Goal: Task Accomplishment & Management: Manage account settings

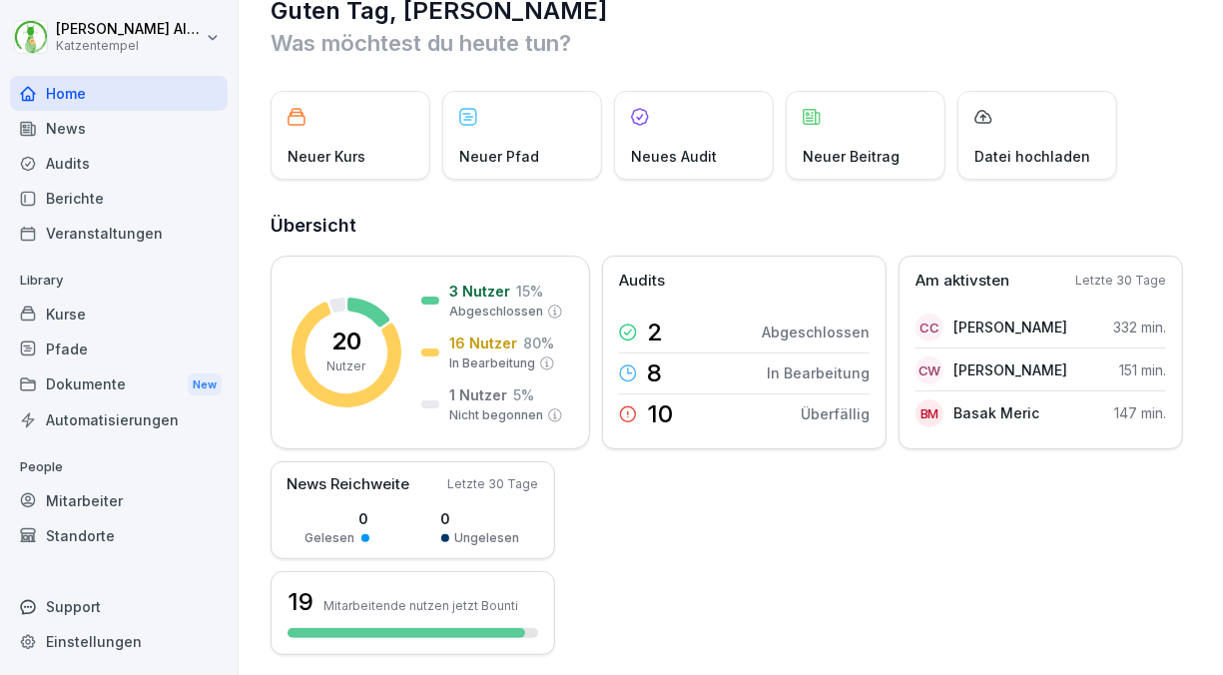
scroll to position [40, 0]
click at [120, 500] on div "Mitarbeiter" at bounding box center [119, 500] width 218 height 35
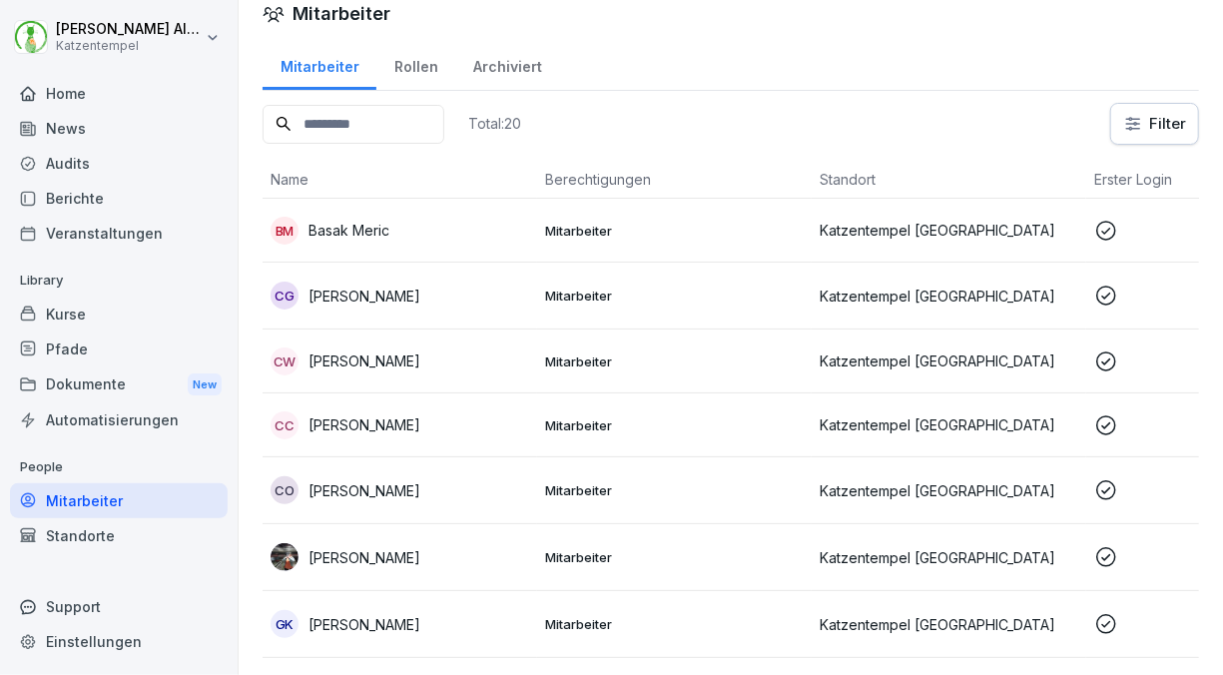
click at [1111, 240] on icon at bounding box center [1106, 231] width 24 height 24
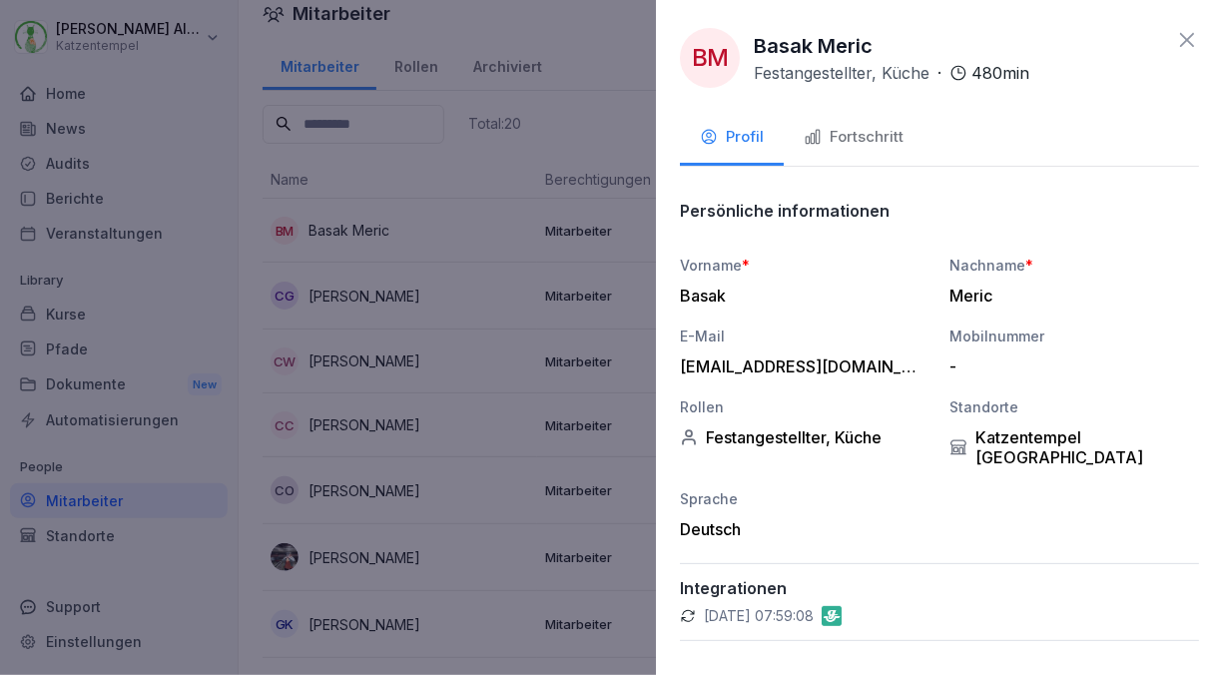
click at [846, 144] on div "Fortschritt" at bounding box center [854, 137] width 100 height 23
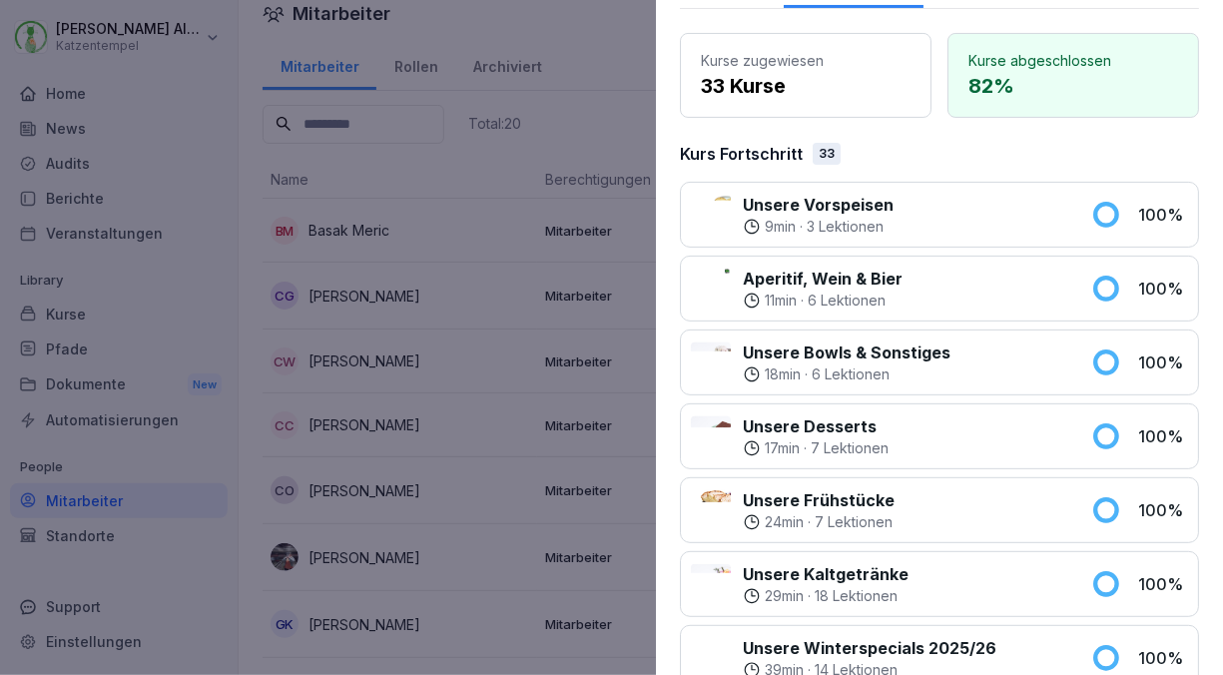
scroll to position [0, 0]
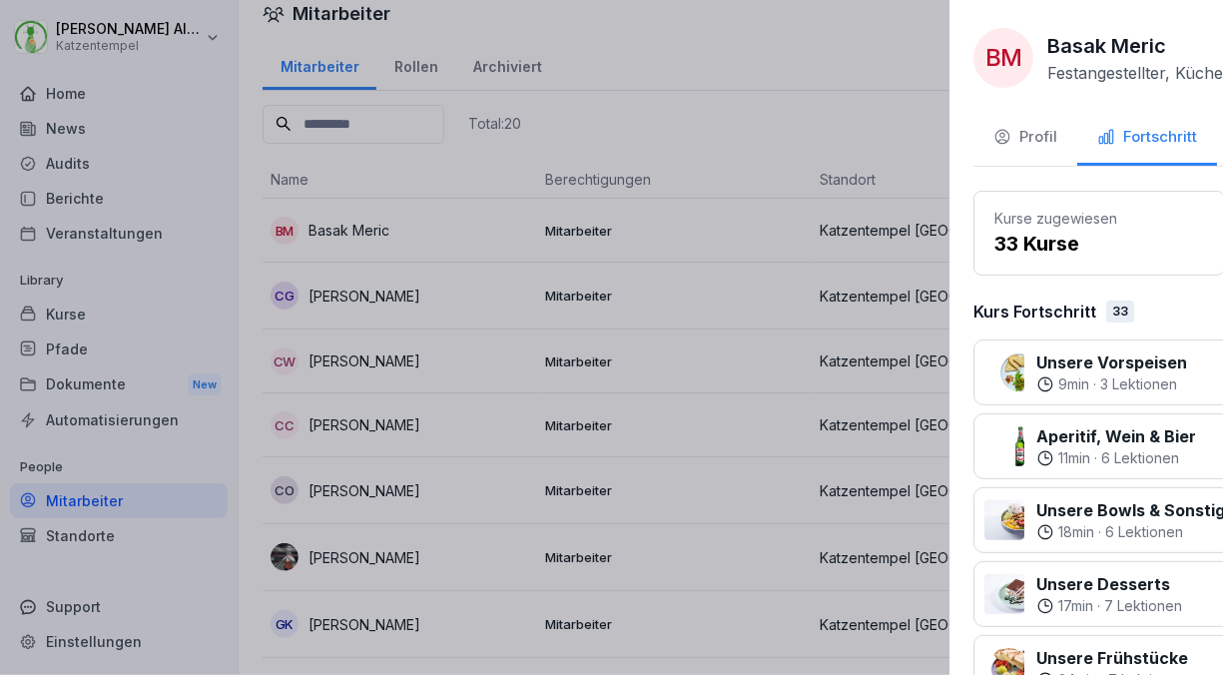
click at [622, 60] on div at bounding box center [611, 337] width 1223 height 675
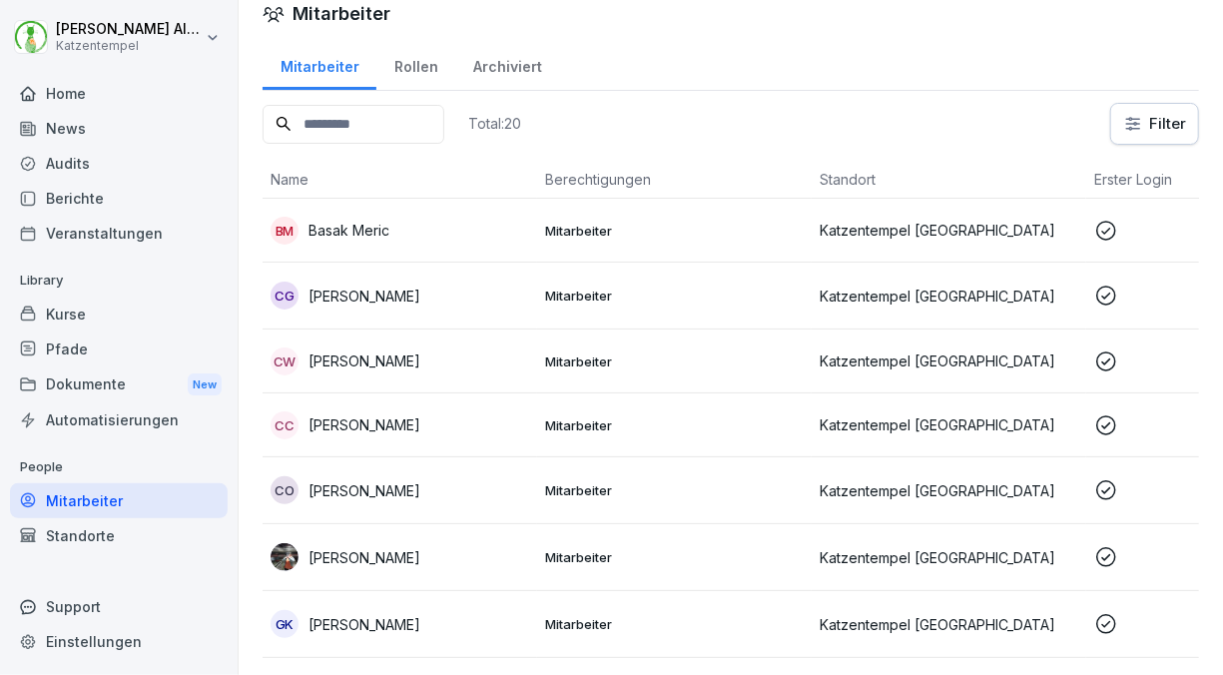
click at [1109, 307] on td at bounding box center [1223, 296] width 275 height 67
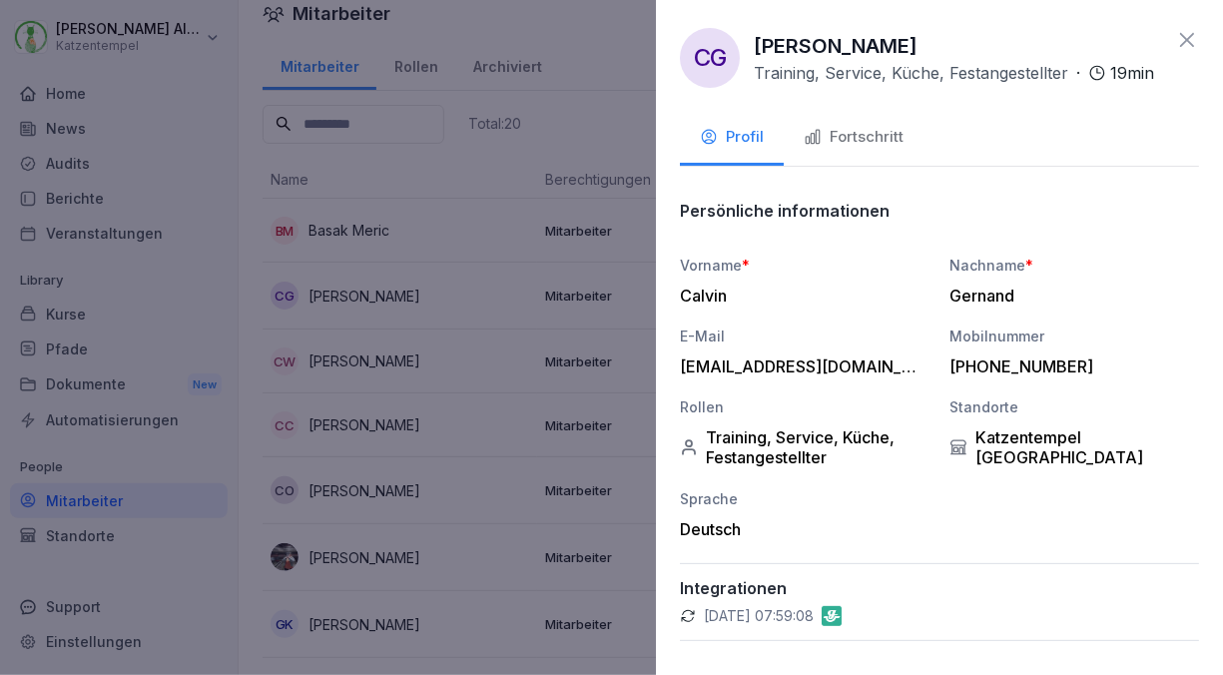
click at [868, 149] on div "Fortschritt" at bounding box center [854, 137] width 100 height 23
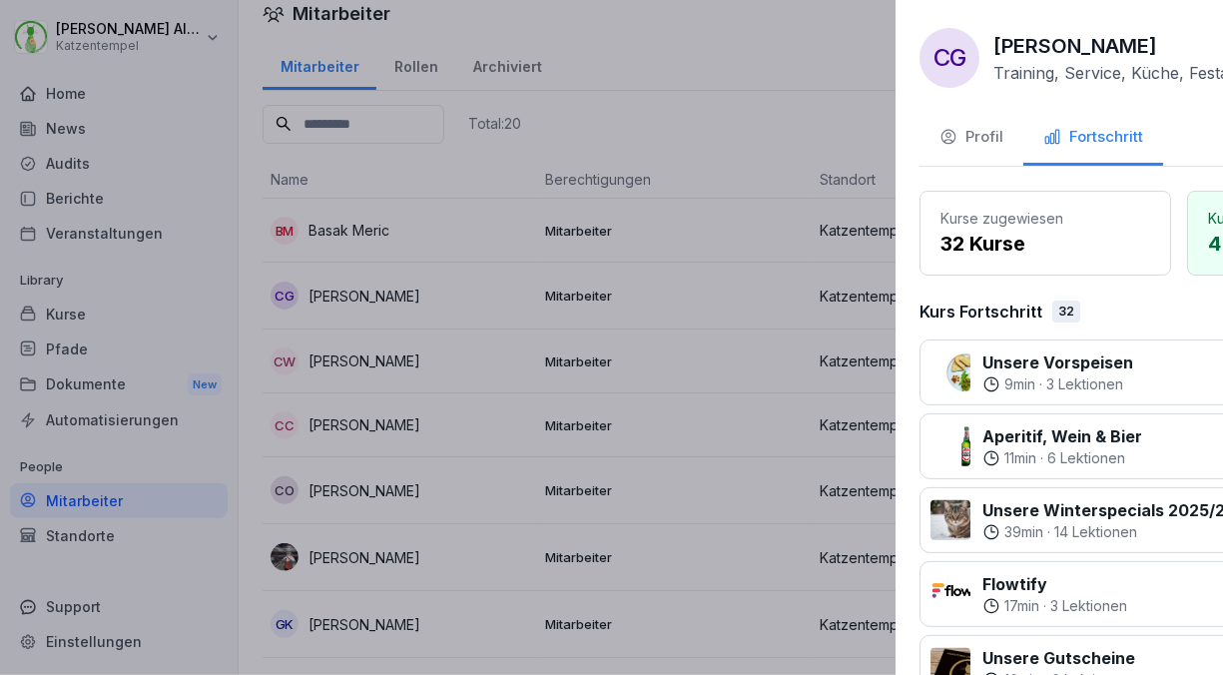
click at [412, 176] on div at bounding box center [611, 337] width 1223 height 675
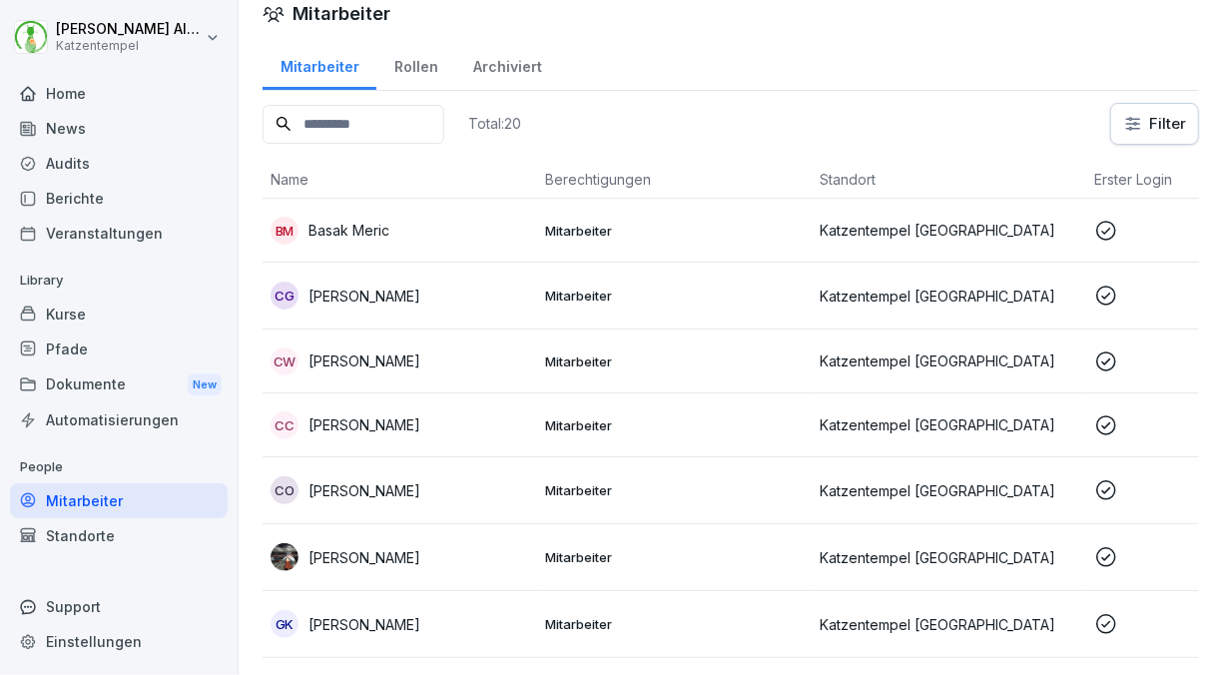
click at [950, 425] on p "Katzentempel [GEOGRAPHIC_DATA]" at bounding box center [949, 424] width 259 height 21
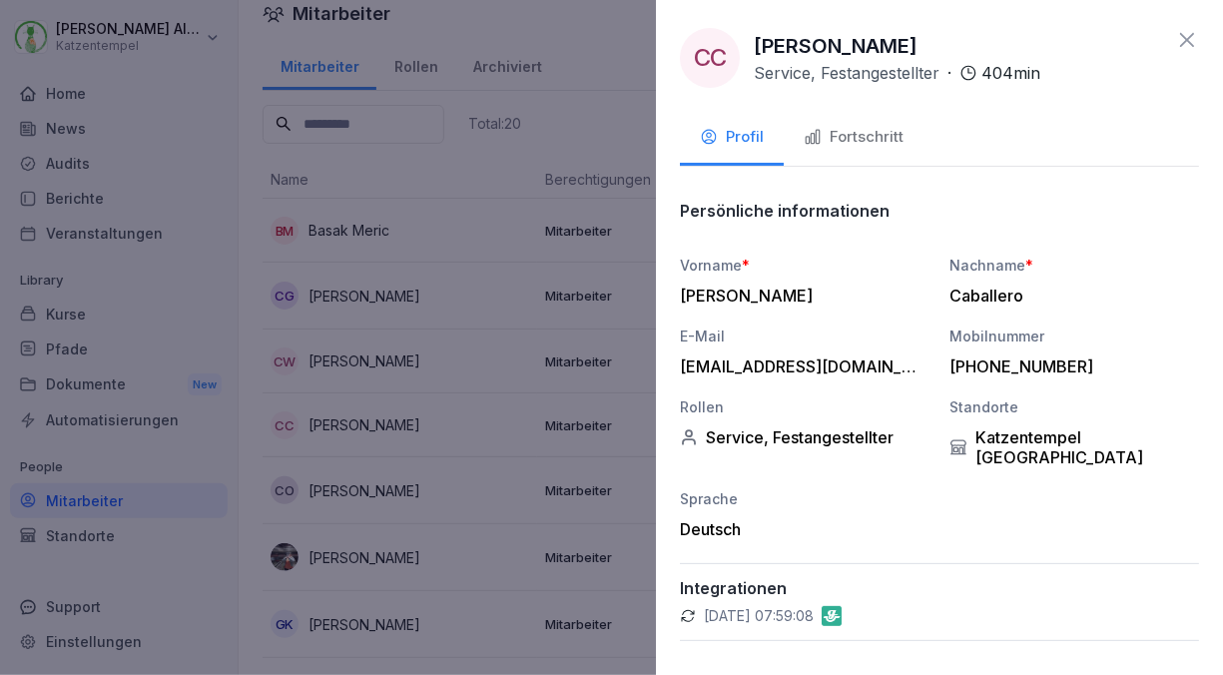
click at [856, 128] on div "Fortschritt" at bounding box center [854, 137] width 100 height 23
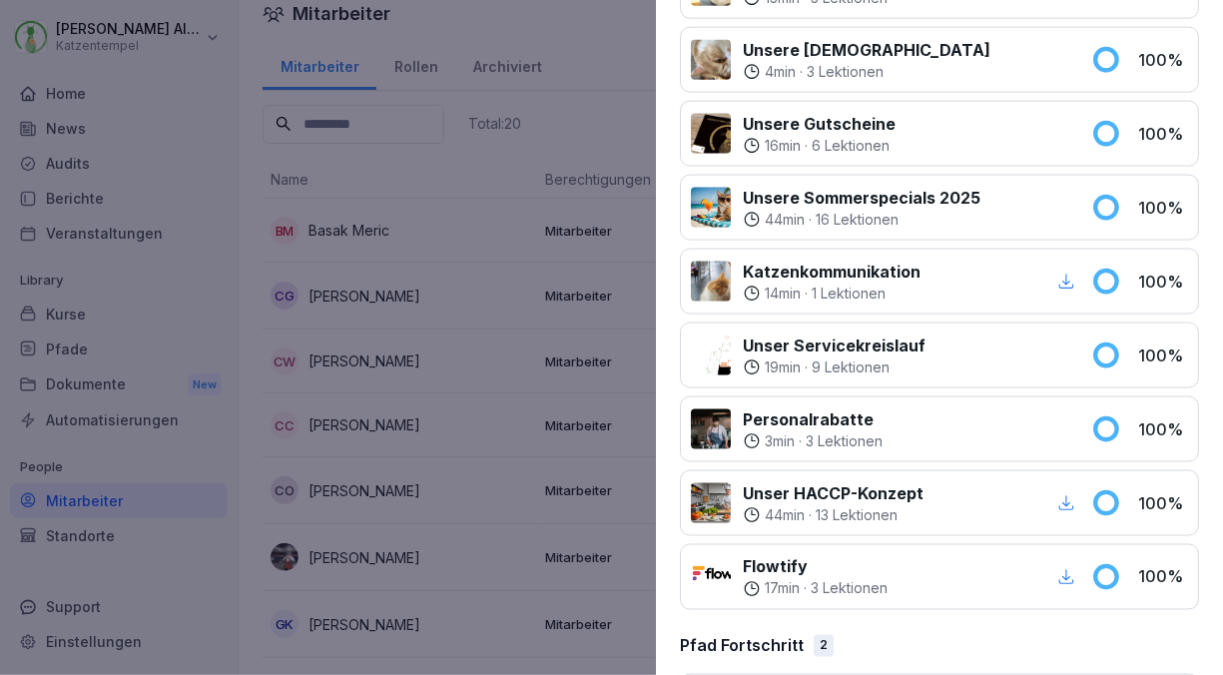
scroll to position [1424, 0]
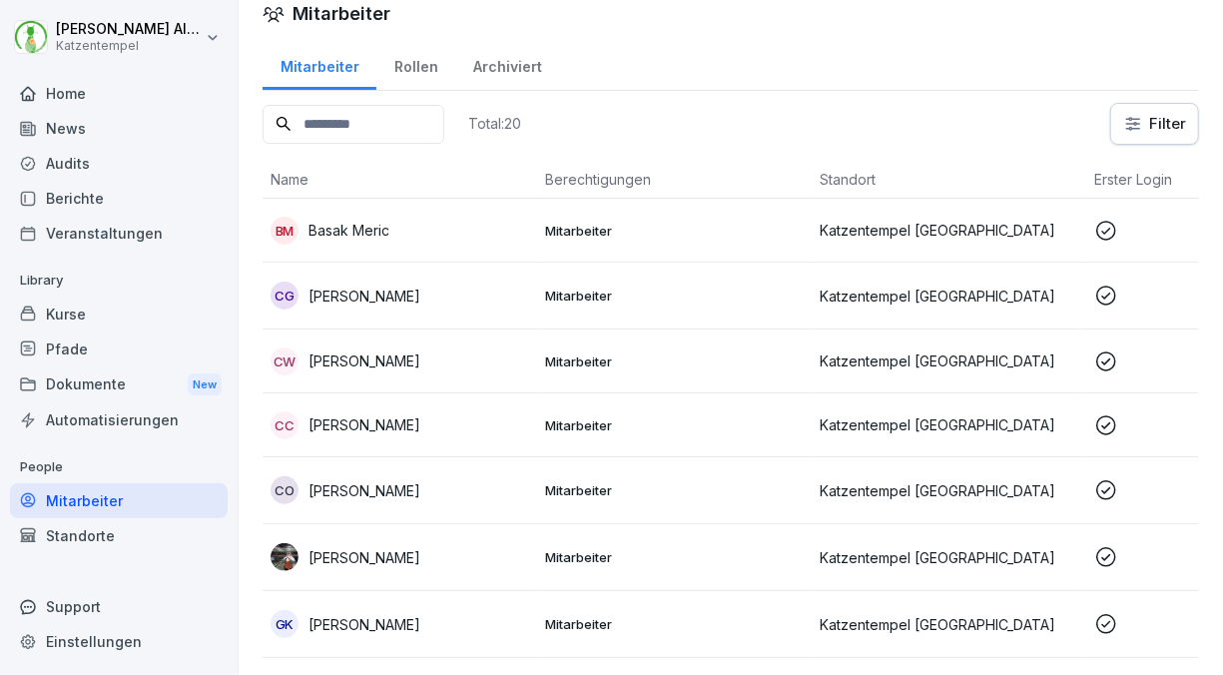
click at [424, 501] on div "CO [PERSON_NAME]" at bounding box center [400, 490] width 259 height 28
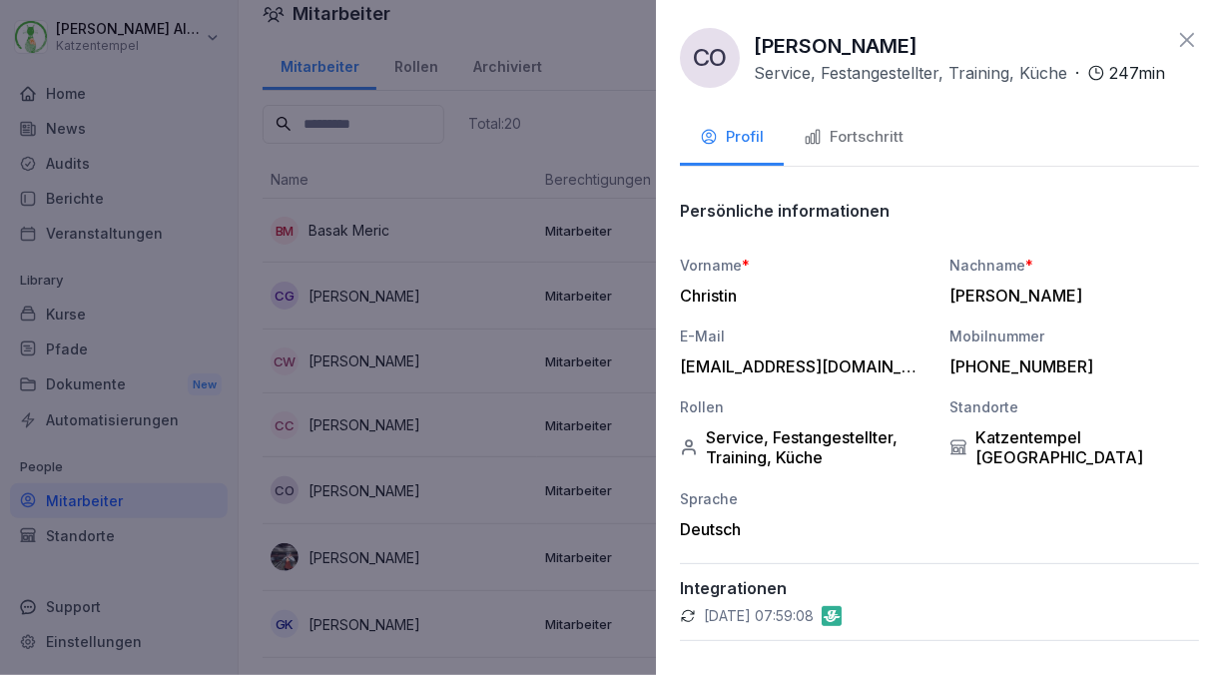
click at [868, 149] on div "Fortschritt" at bounding box center [854, 137] width 100 height 23
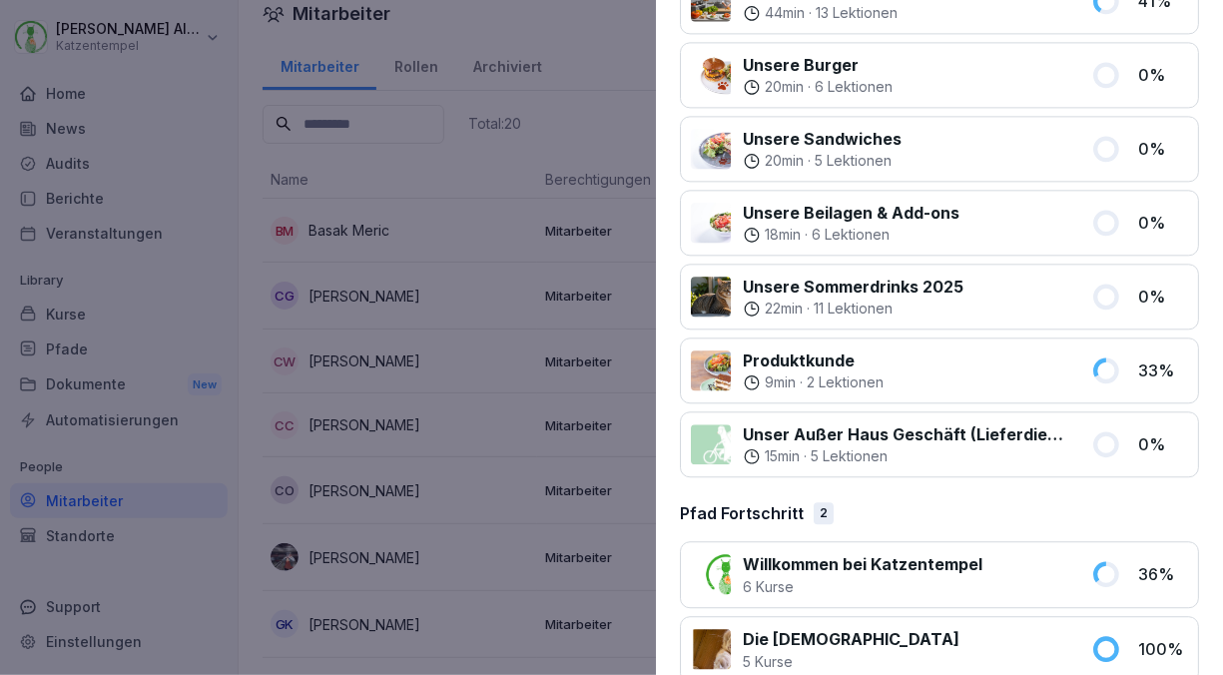
scroll to position [2247, 0]
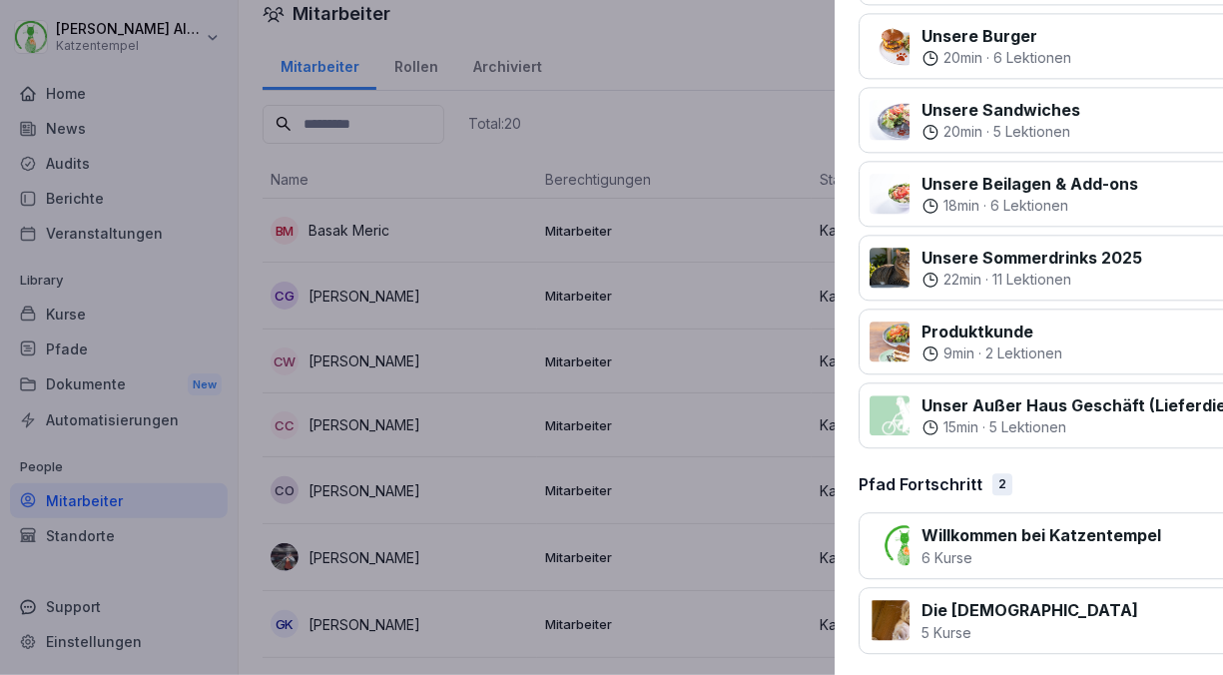
click at [344, 553] on div at bounding box center [611, 337] width 1223 height 675
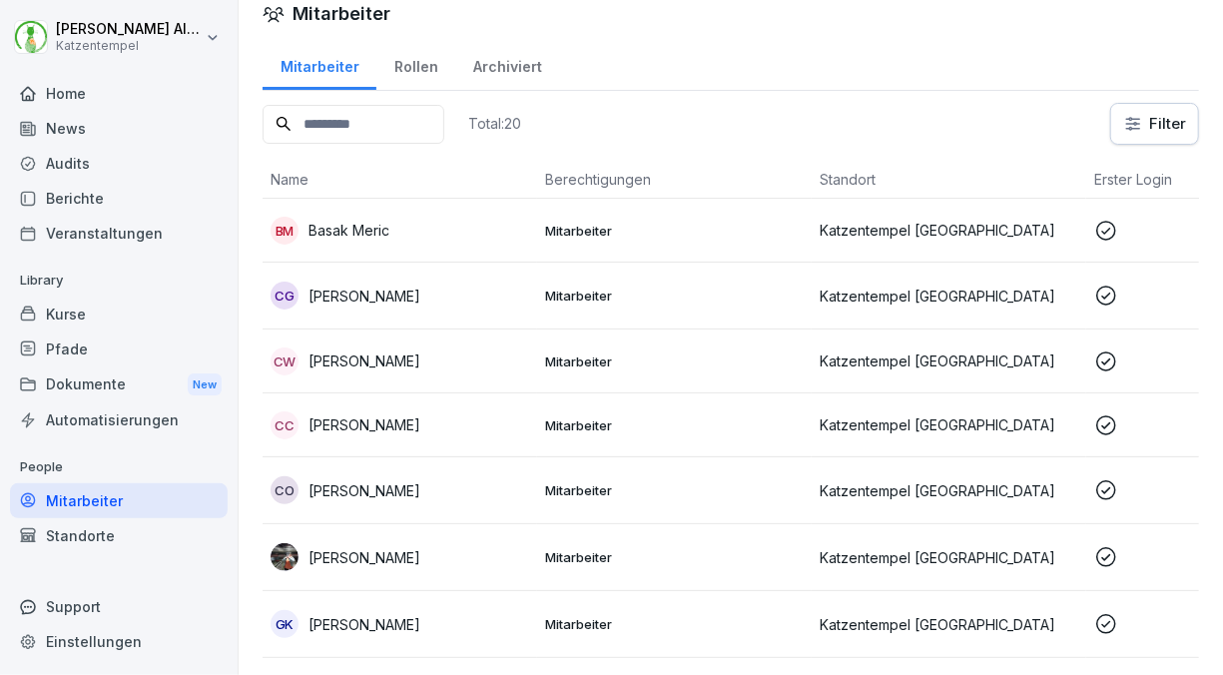
click at [344, 553] on p "[PERSON_NAME]" at bounding box center [364, 557] width 112 height 21
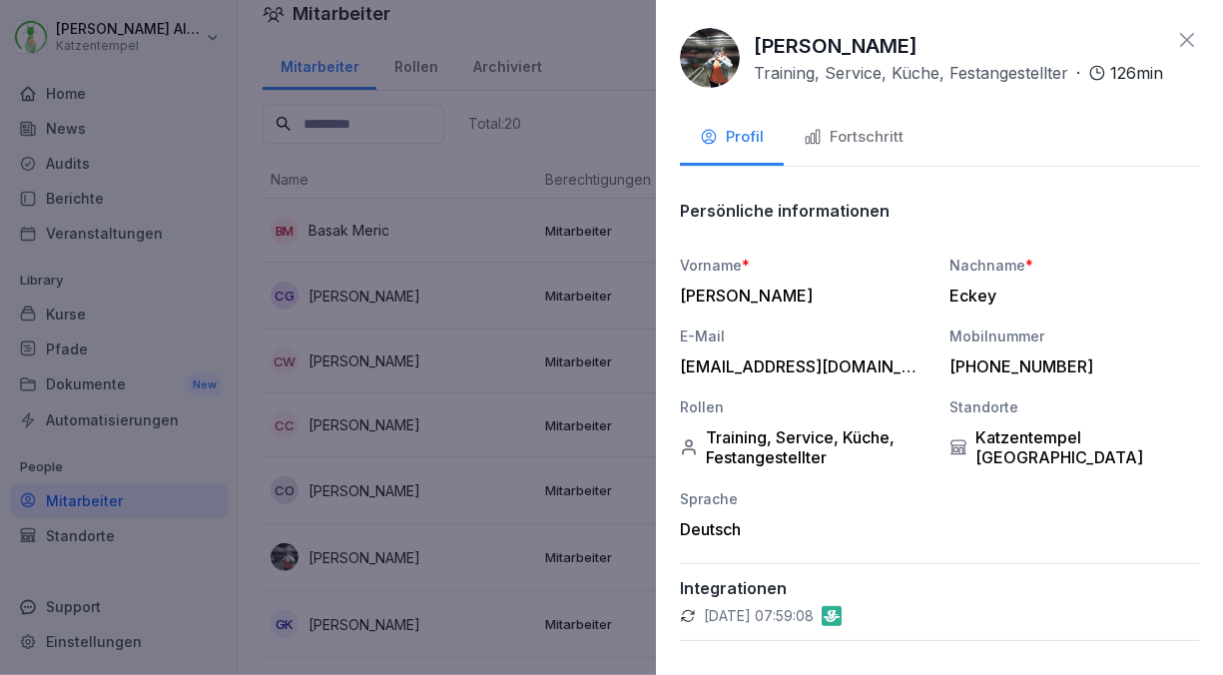
click at [880, 149] on div "Fortschritt" at bounding box center [854, 137] width 100 height 23
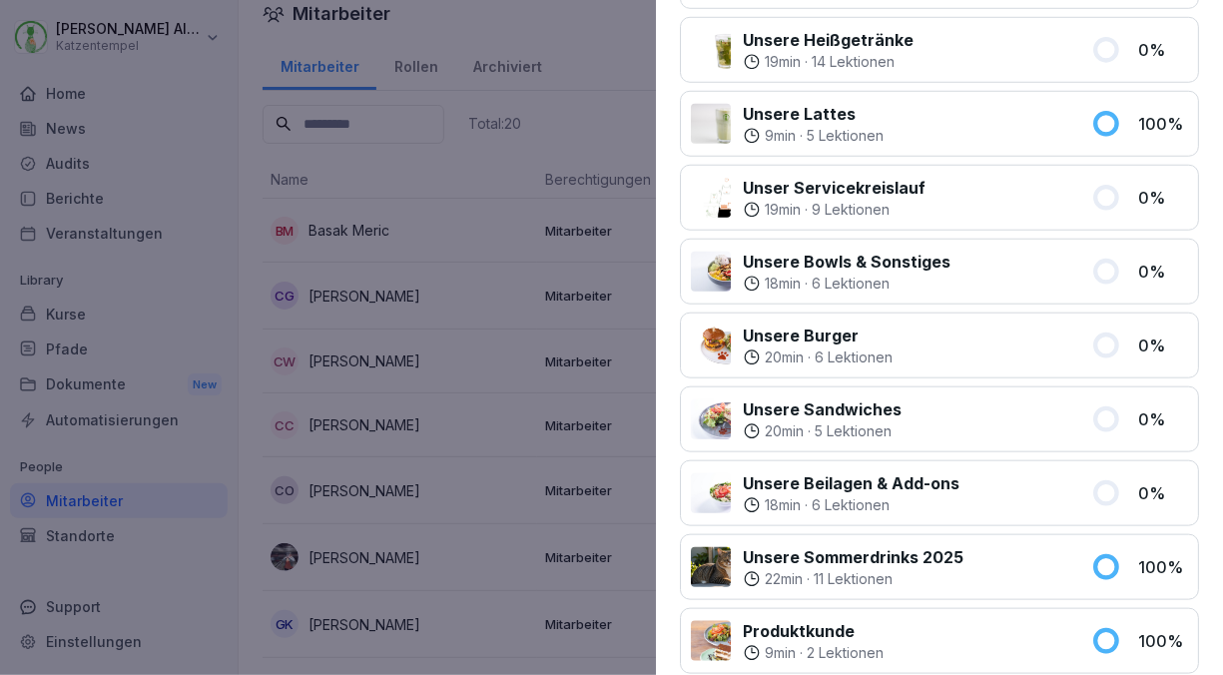
scroll to position [765, 0]
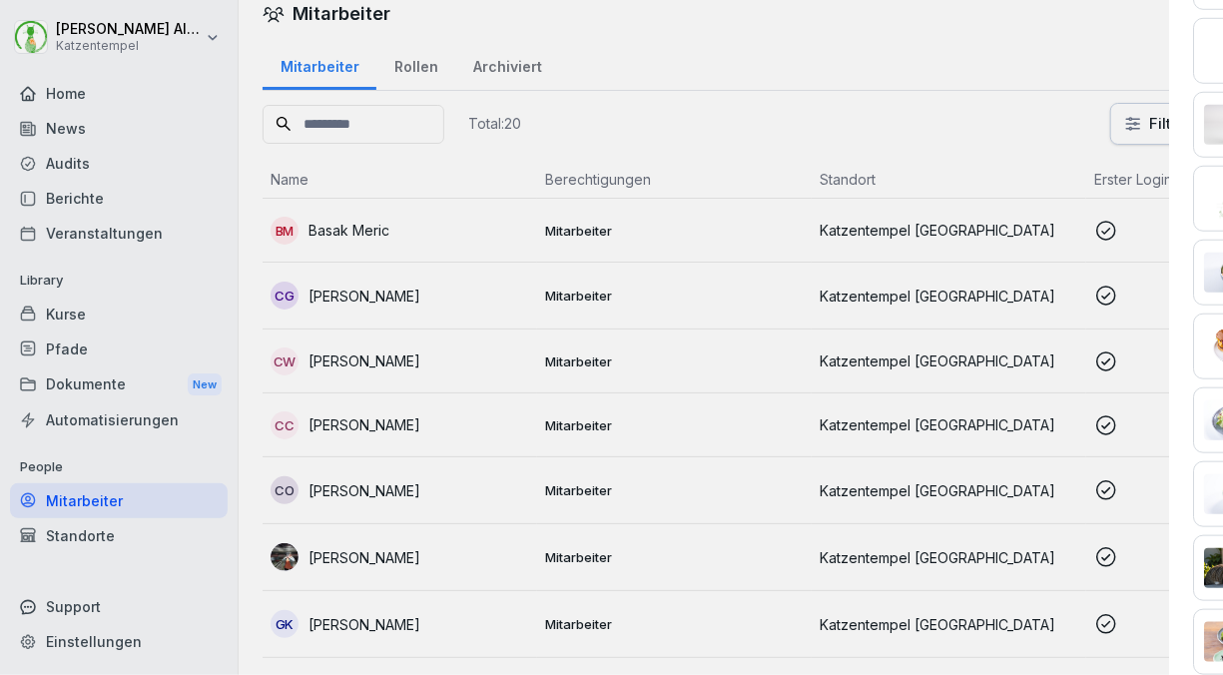
click at [255, 236] on div at bounding box center [611, 337] width 1223 height 675
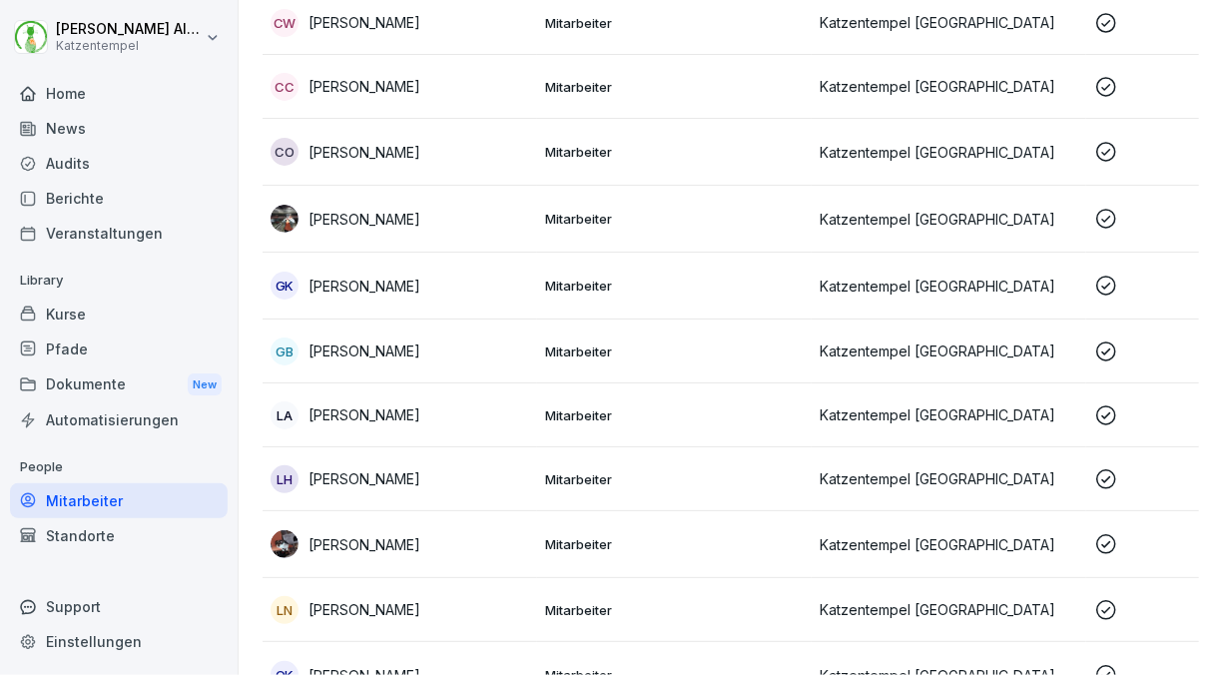
scroll to position [347, 0]
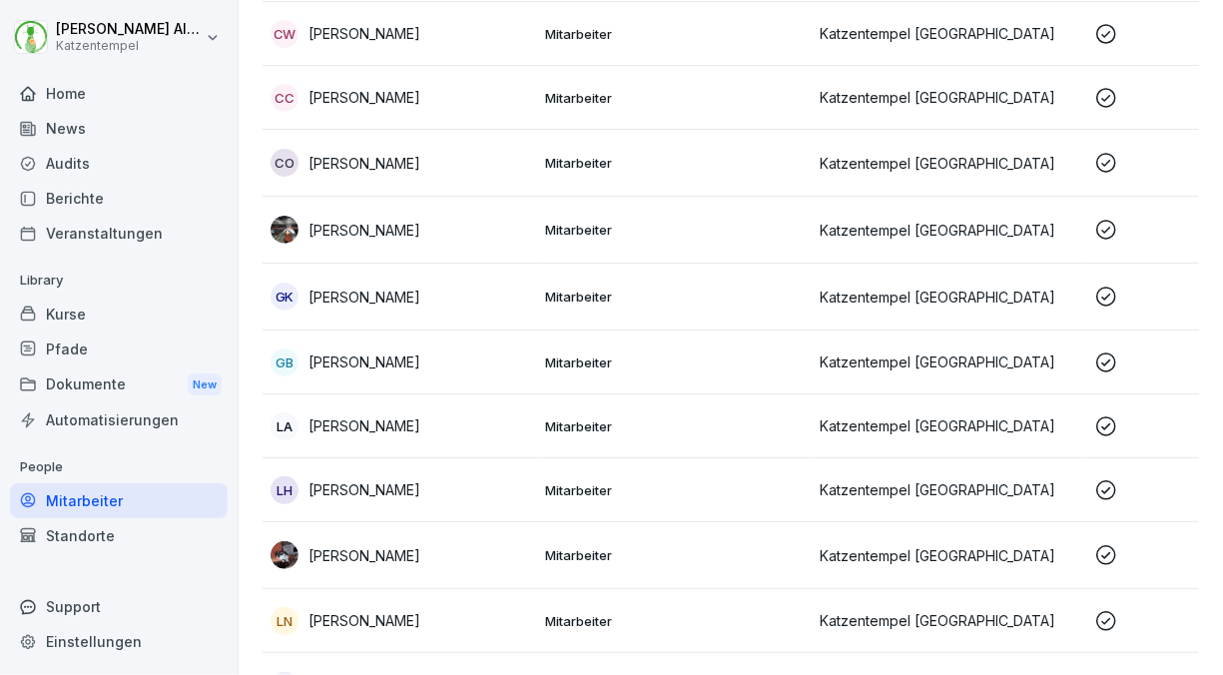
click at [388, 283] on div "GK [PERSON_NAME]" at bounding box center [400, 297] width 259 height 28
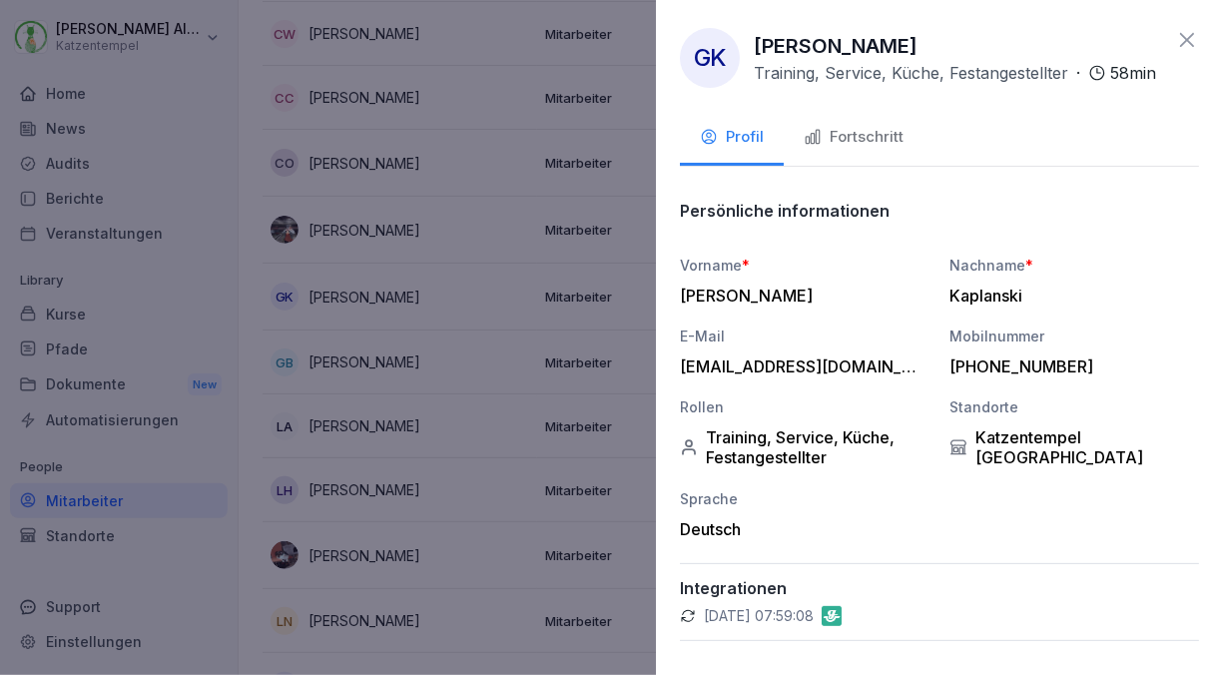
click at [894, 149] on div "Fortschritt" at bounding box center [854, 137] width 100 height 23
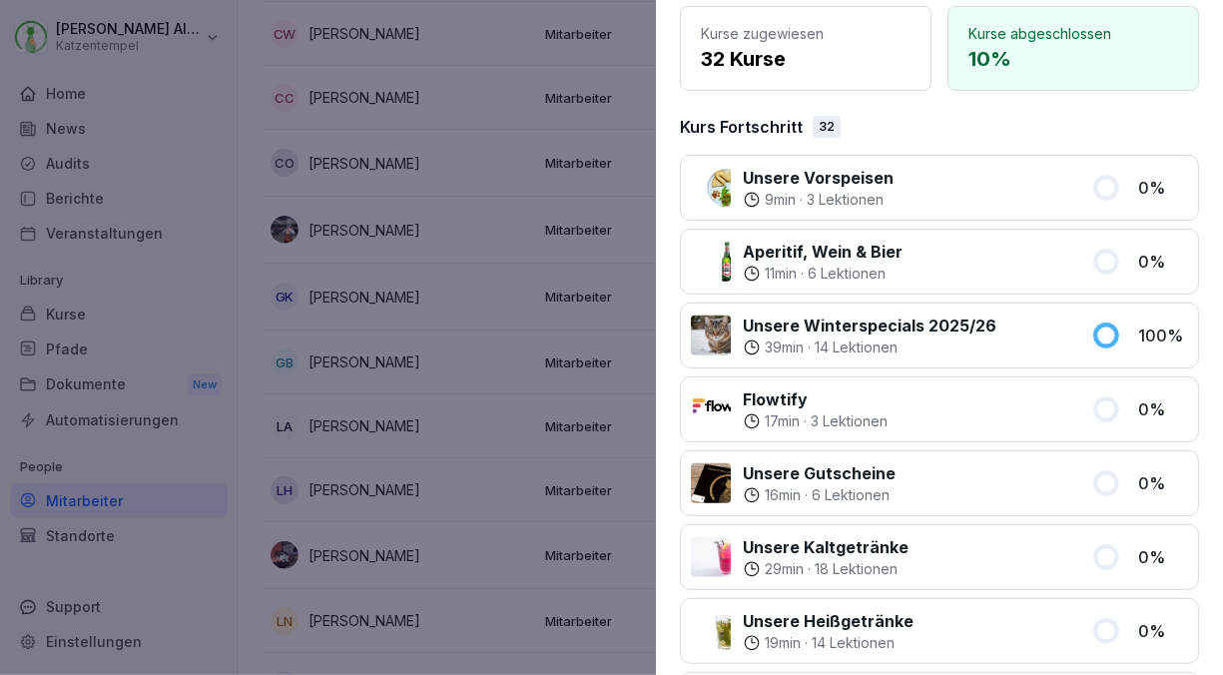
scroll to position [212, 0]
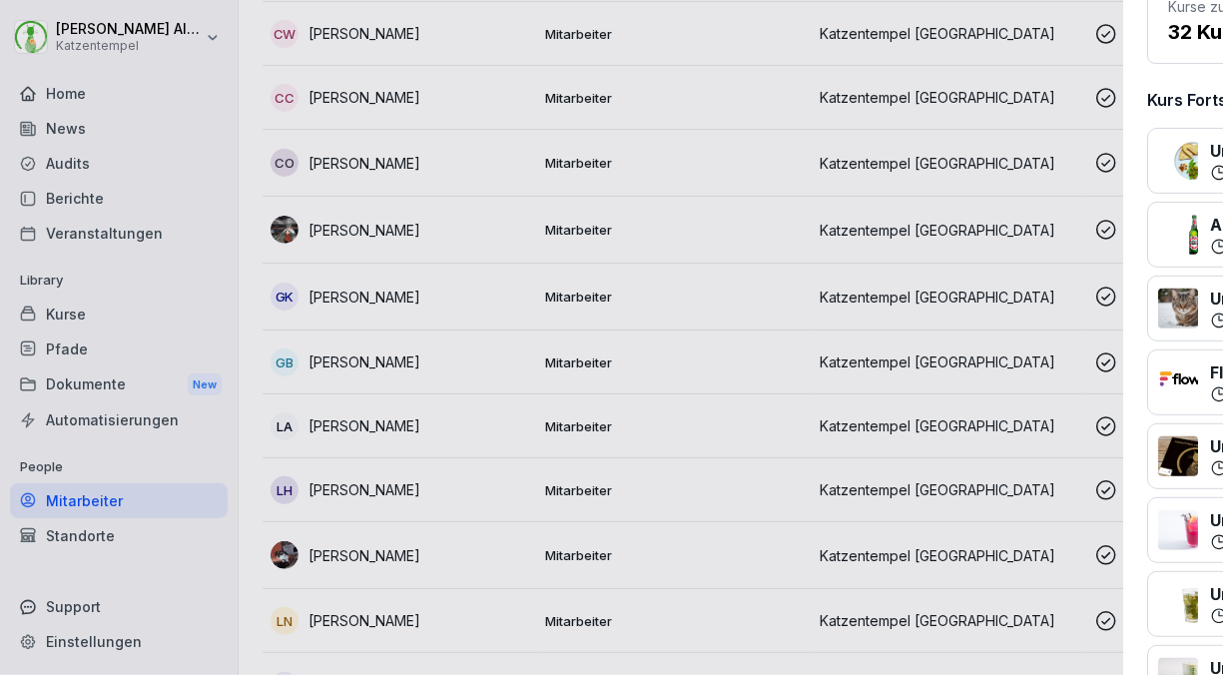
click at [238, 188] on div at bounding box center [611, 337] width 1223 height 675
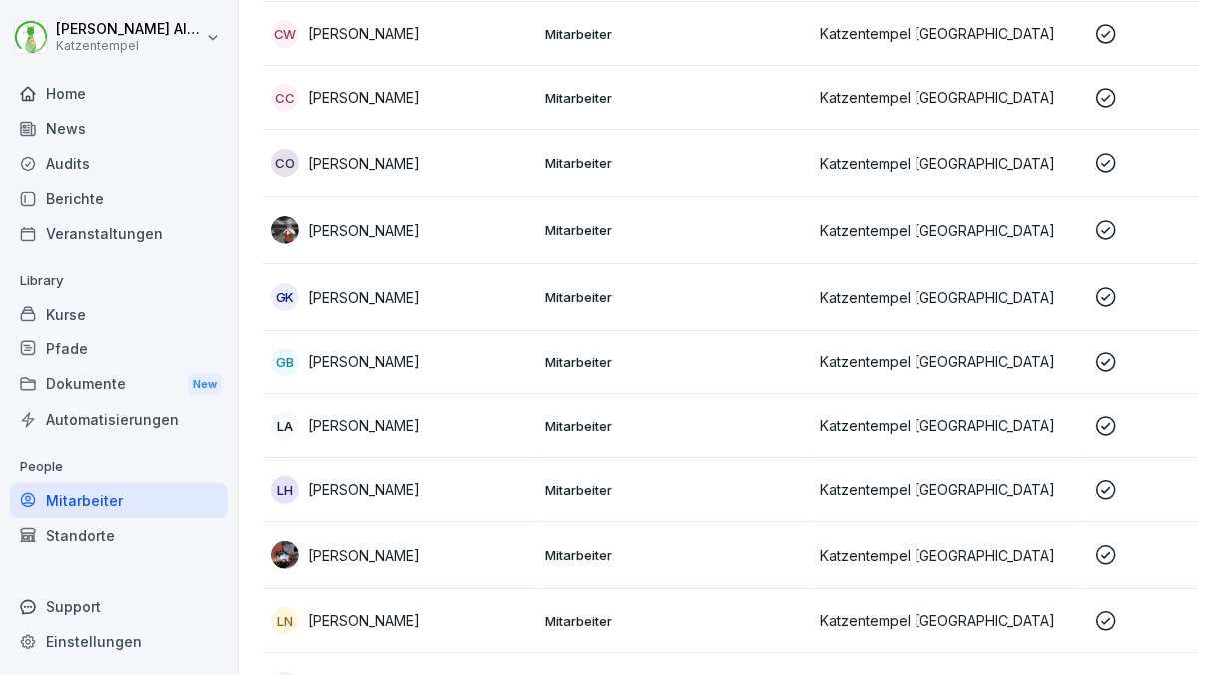
click at [333, 365] on p "[PERSON_NAME]" at bounding box center [364, 361] width 112 height 21
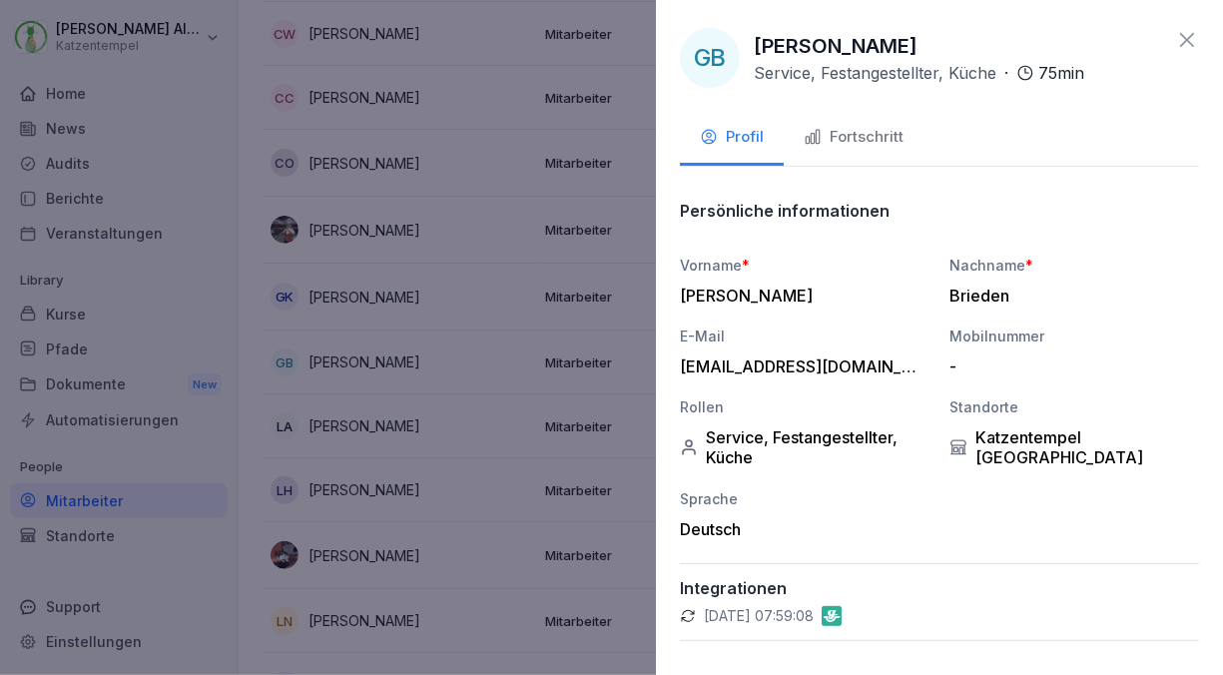
click at [869, 131] on div "Fortschritt" at bounding box center [854, 137] width 100 height 23
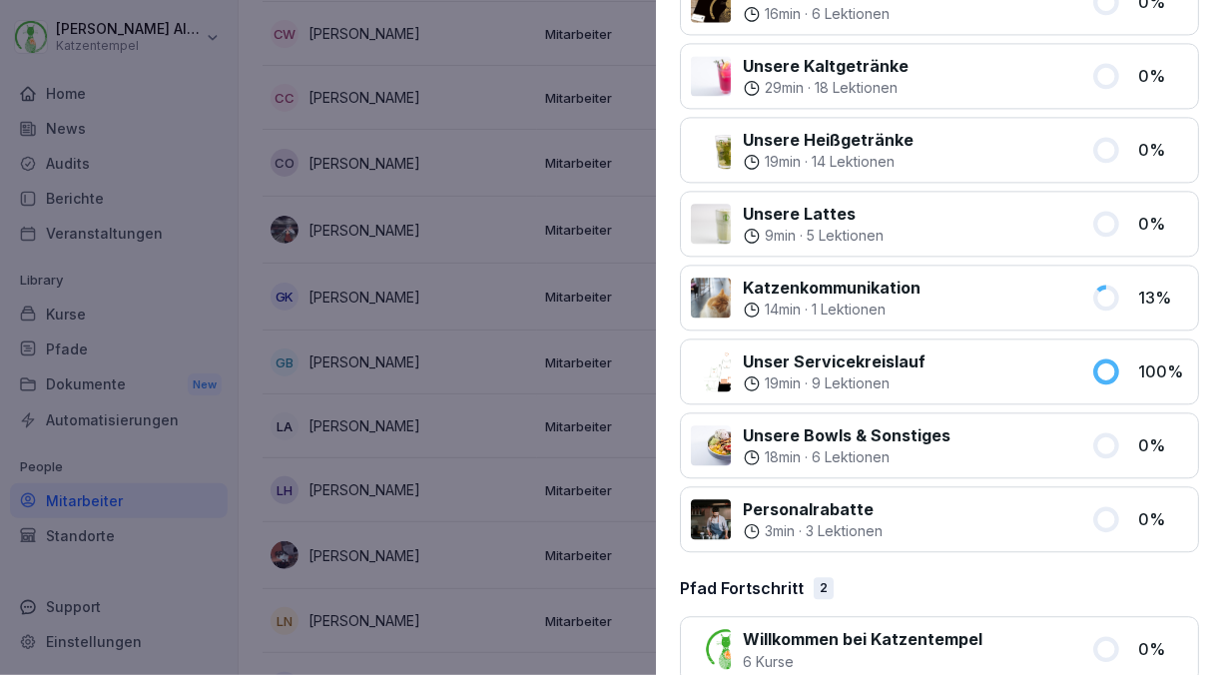
scroll to position [2169, 0]
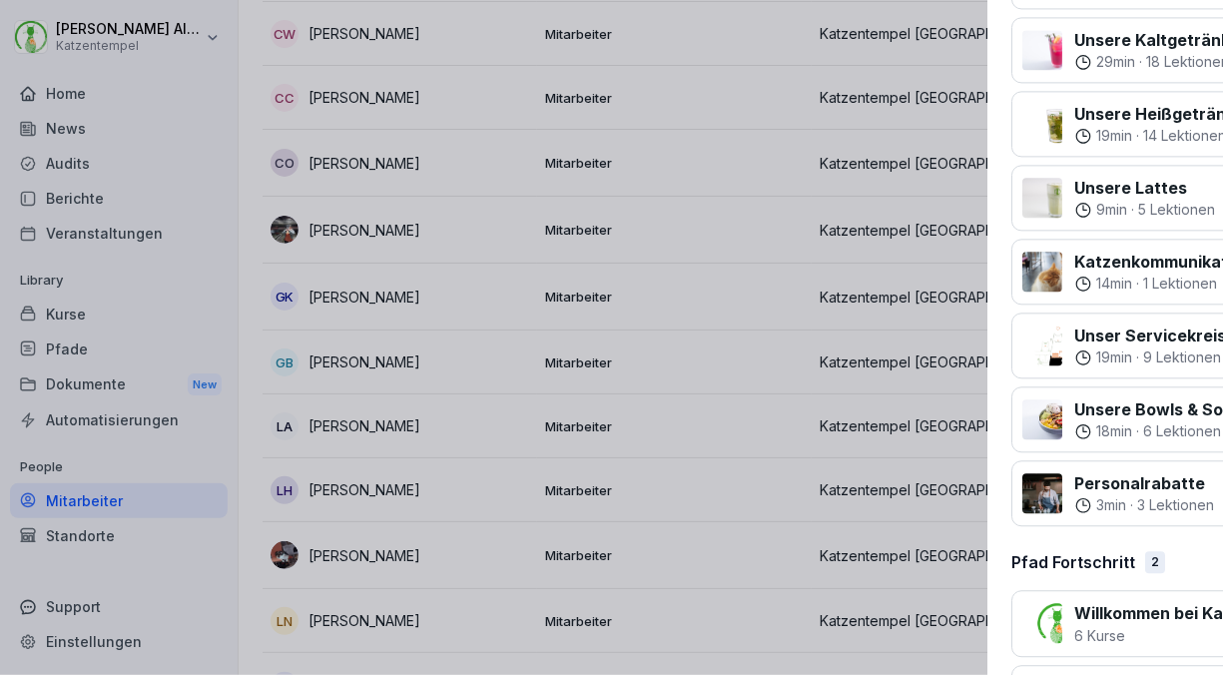
click at [239, 249] on div at bounding box center [611, 337] width 1223 height 675
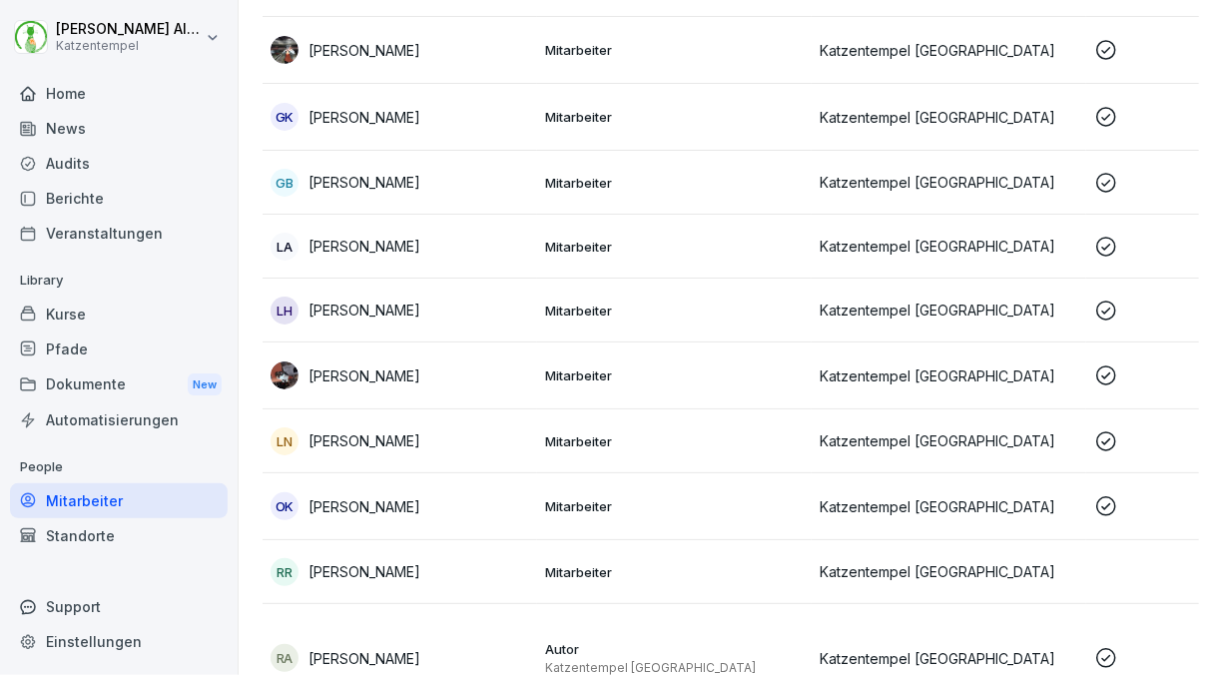
scroll to position [533, 0]
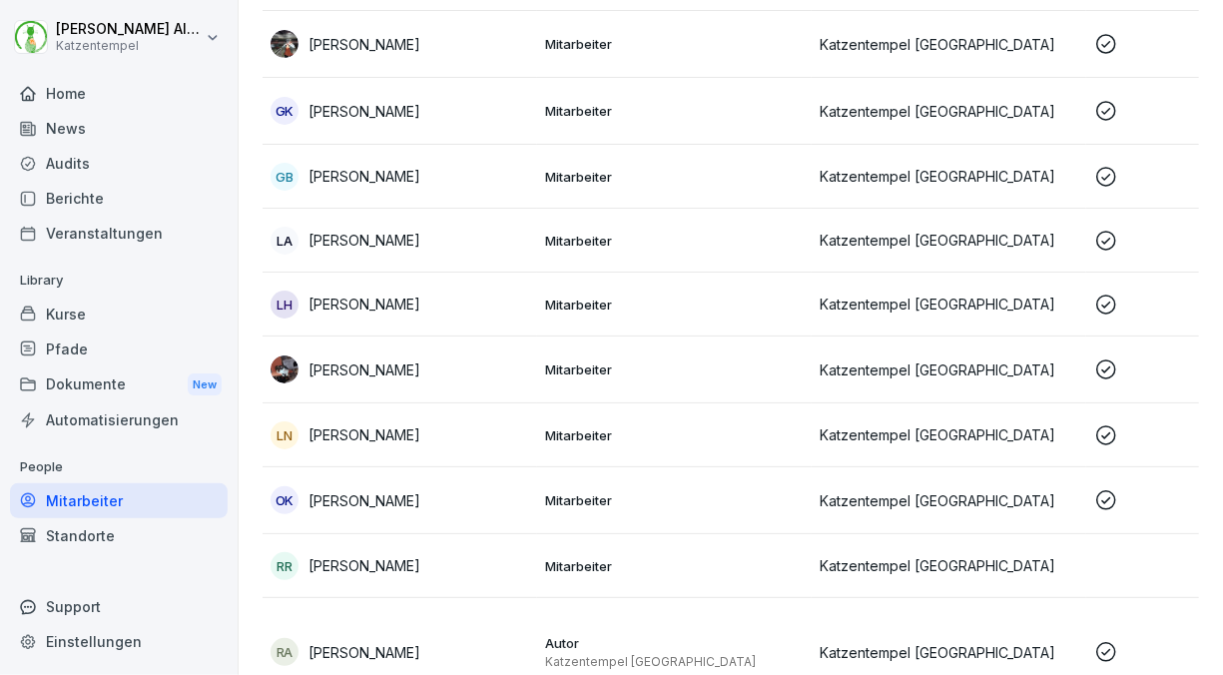
click at [319, 287] on td "LH [PERSON_NAME]" at bounding box center [400, 305] width 275 height 64
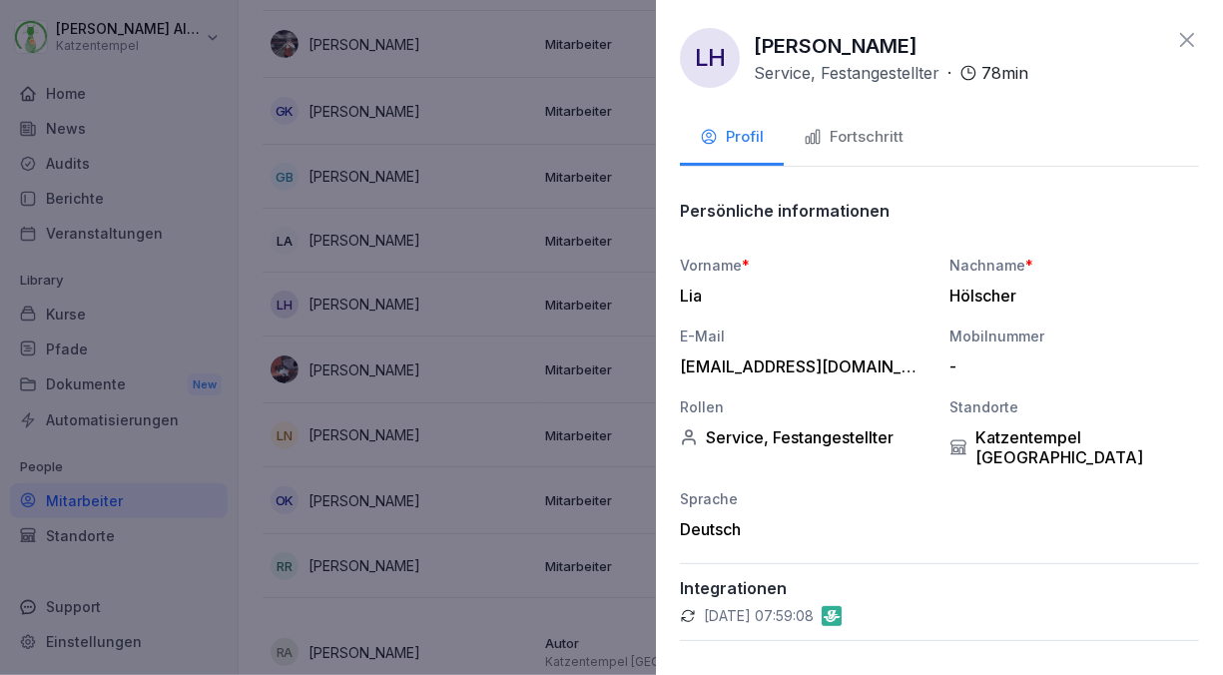
click at [837, 158] on button "Fortschritt" at bounding box center [854, 139] width 140 height 54
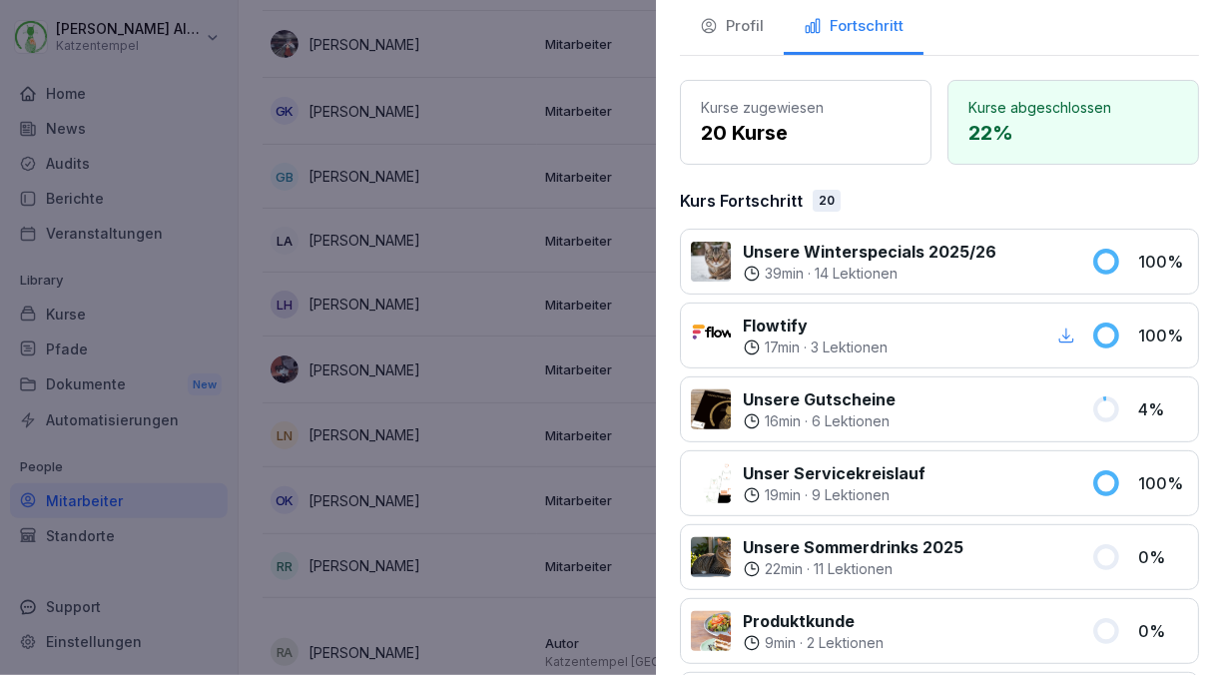
scroll to position [112, 0]
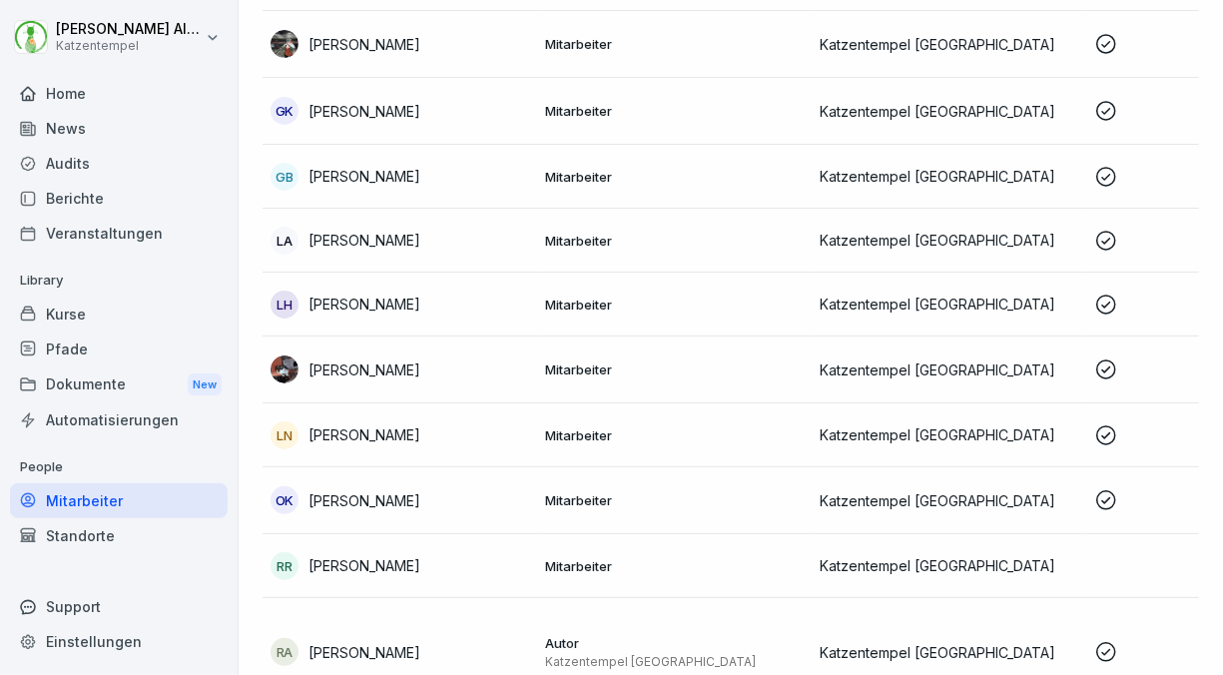
click at [230, 182] on div at bounding box center [611, 337] width 1223 height 675
click at [426, 349] on td "[PERSON_NAME]" at bounding box center [400, 369] width 275 height 67
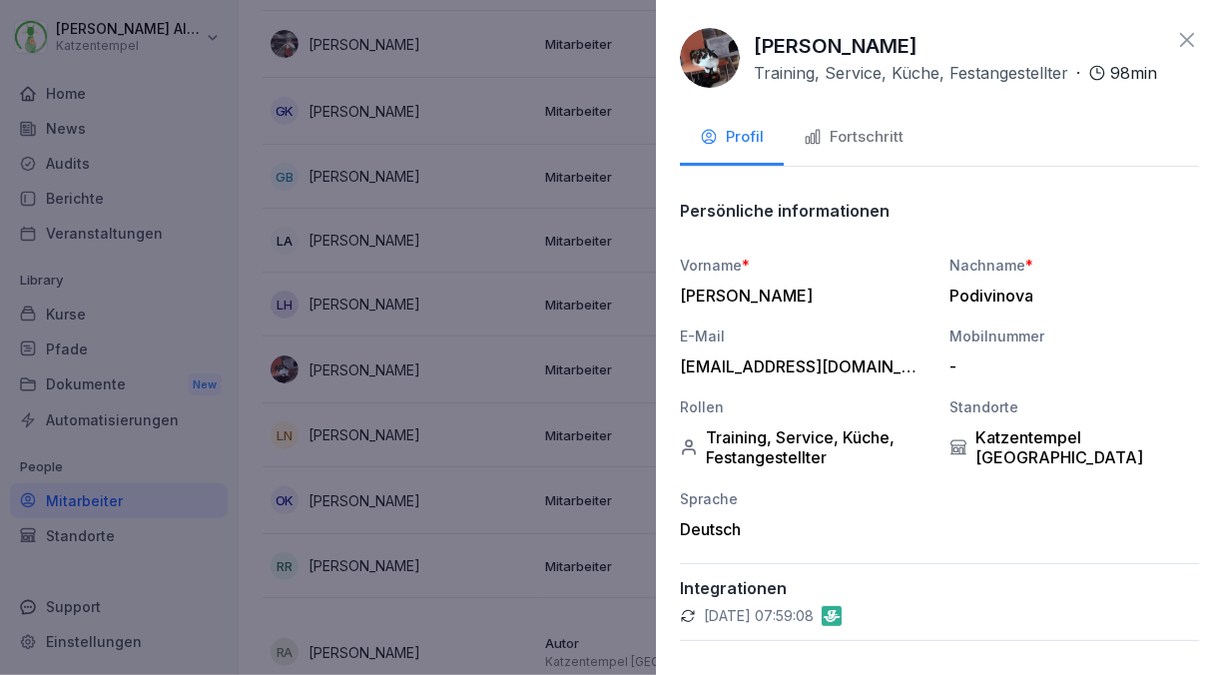
click at [844, 149] on div "Fortschritt" at bounding box center [854, 137] width 100 height 23
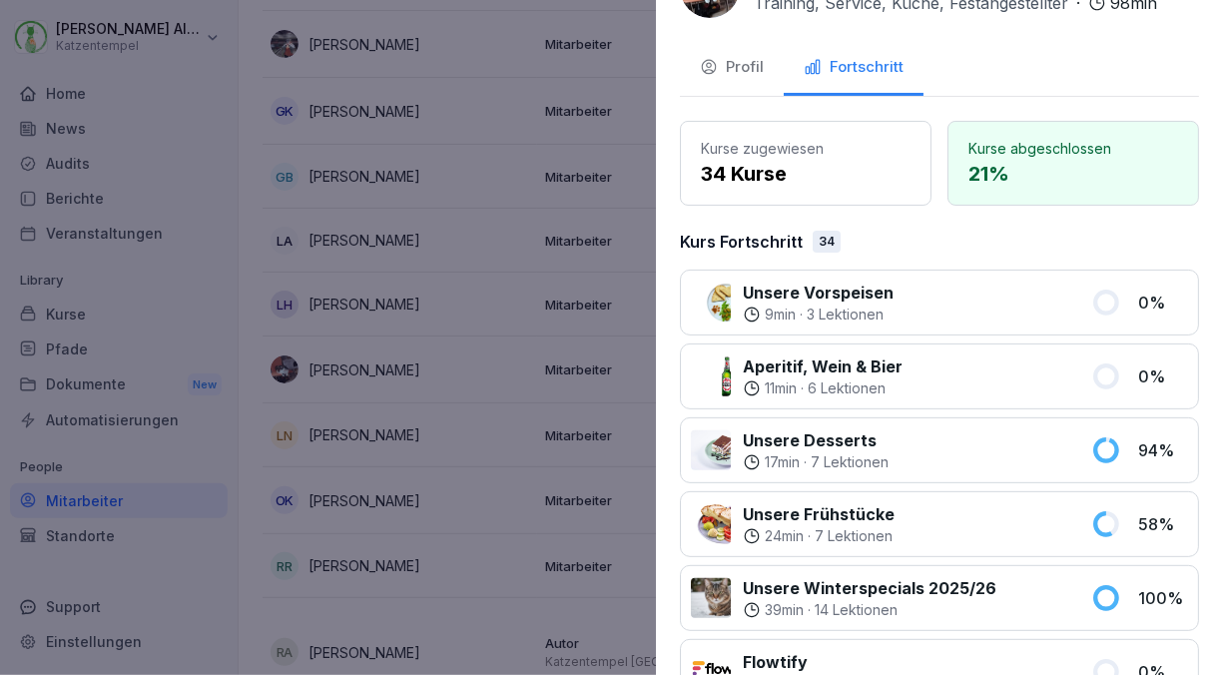
scroll to position [0, 0]
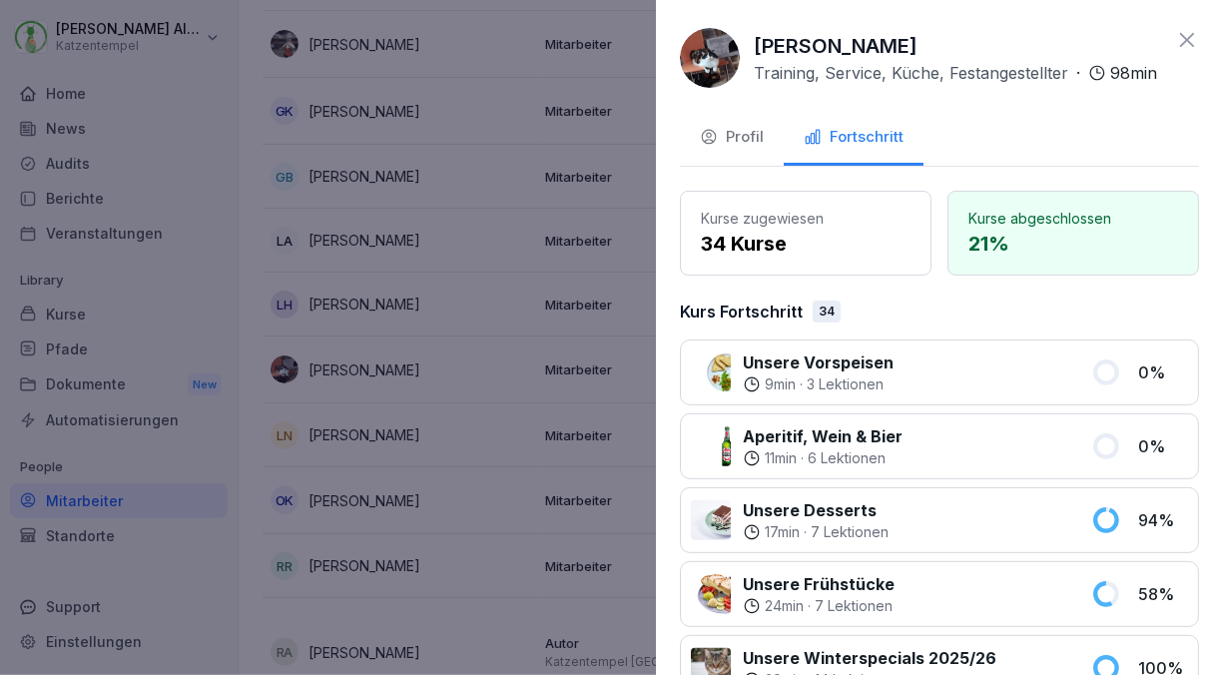
click at [1179, 46] on icon at bounding box center [1187, 40] width 24 height 24
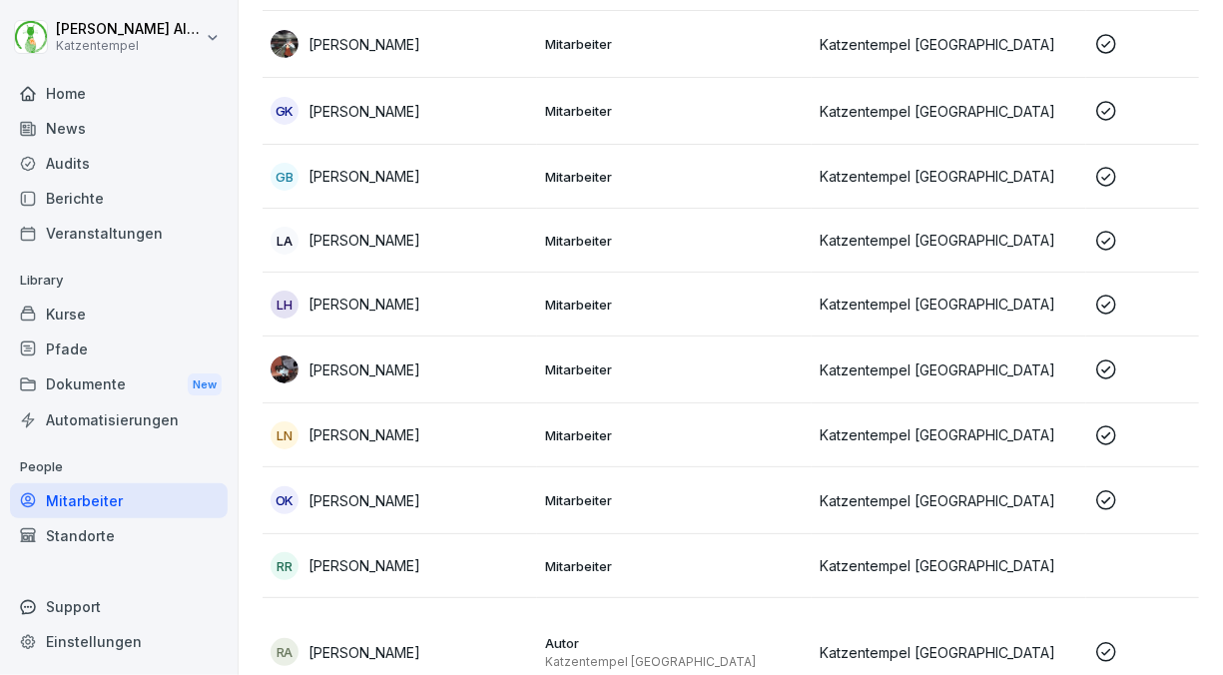
click at [630, 291] on td "Mitarbeiter" at bounding box center [674, 305] width 275 height 64
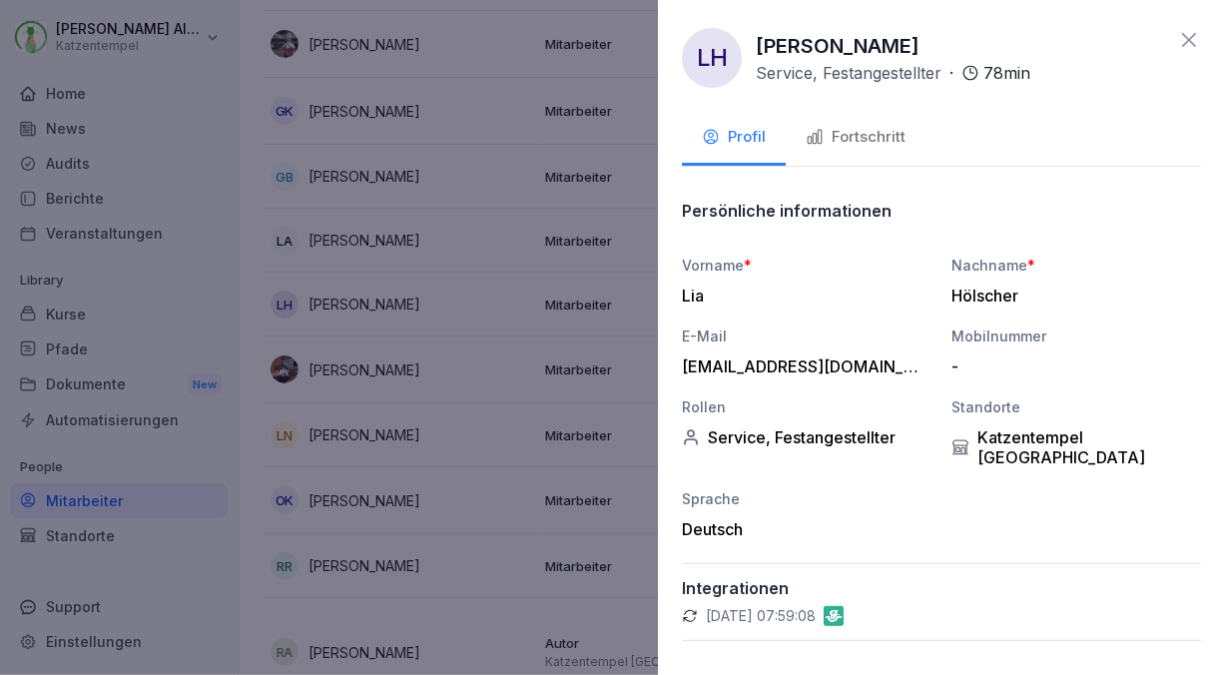
click at [247, 170] on div at bounding box center [611, 337] width 1223 height 675
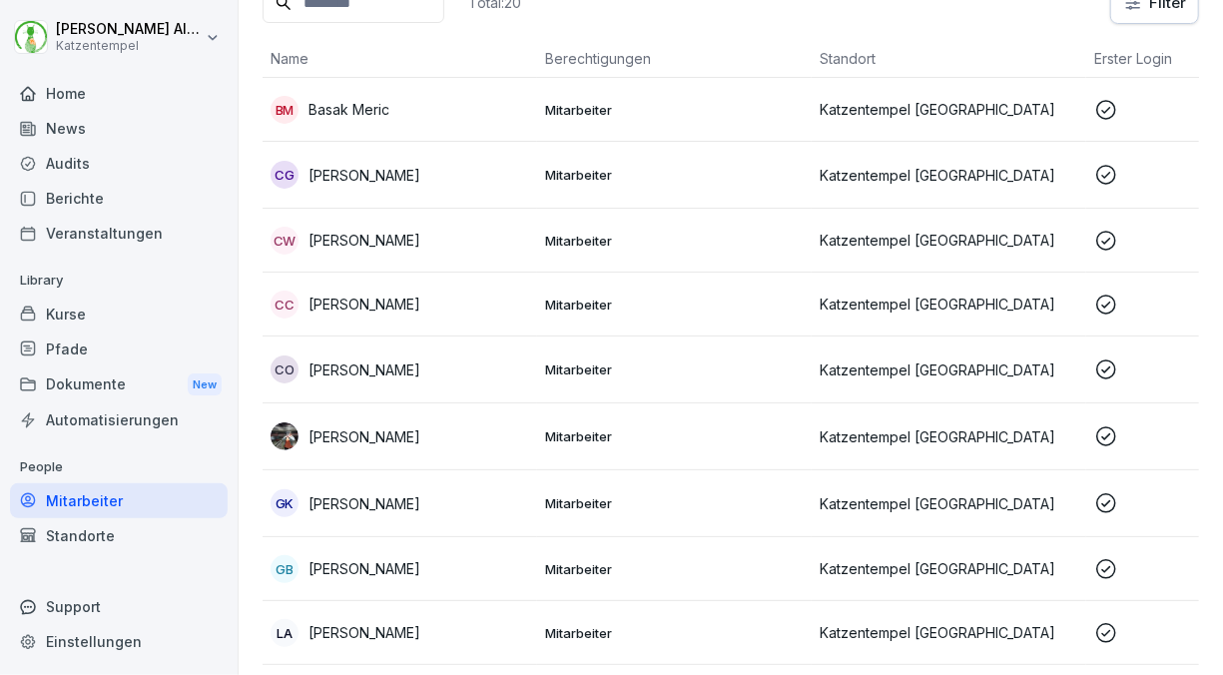
scroll to position [140, 0]
click at [356, 170] on p "[PERSON_NAME]" at bounding box center [364, 176] width 112 height 21
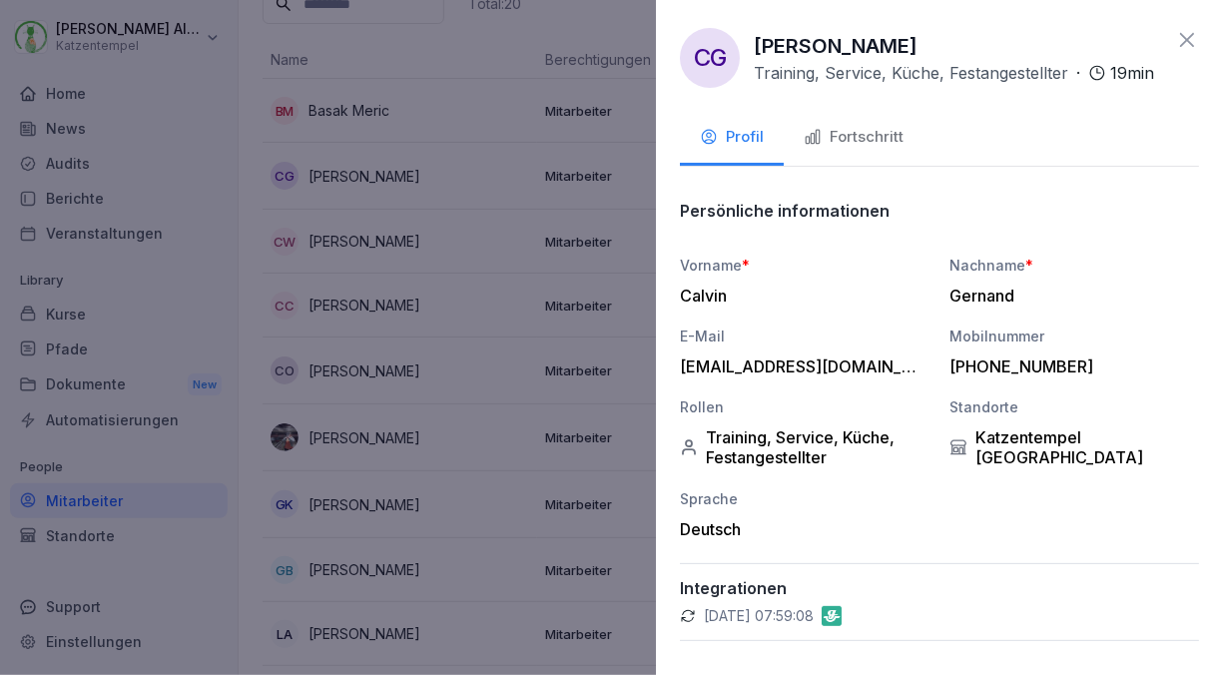
click at [854, 149] on div "Fortschritt" at bounding box center [854, 137] width 100 height 23
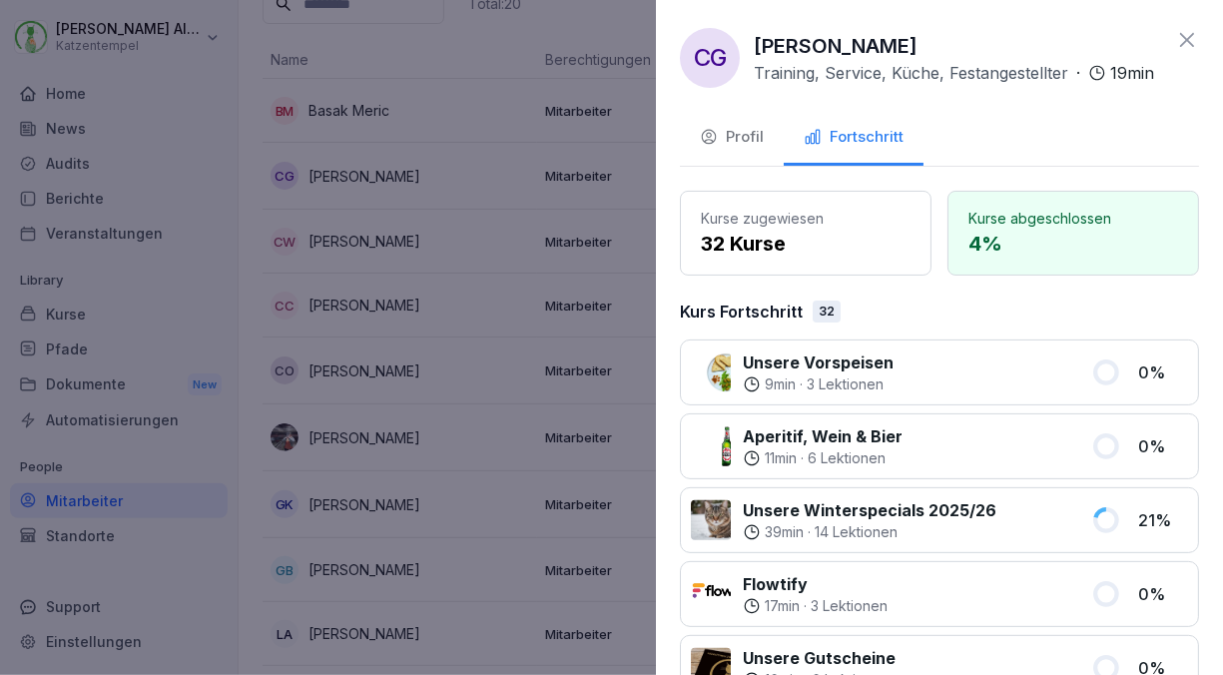
scroll to position [128, 0]
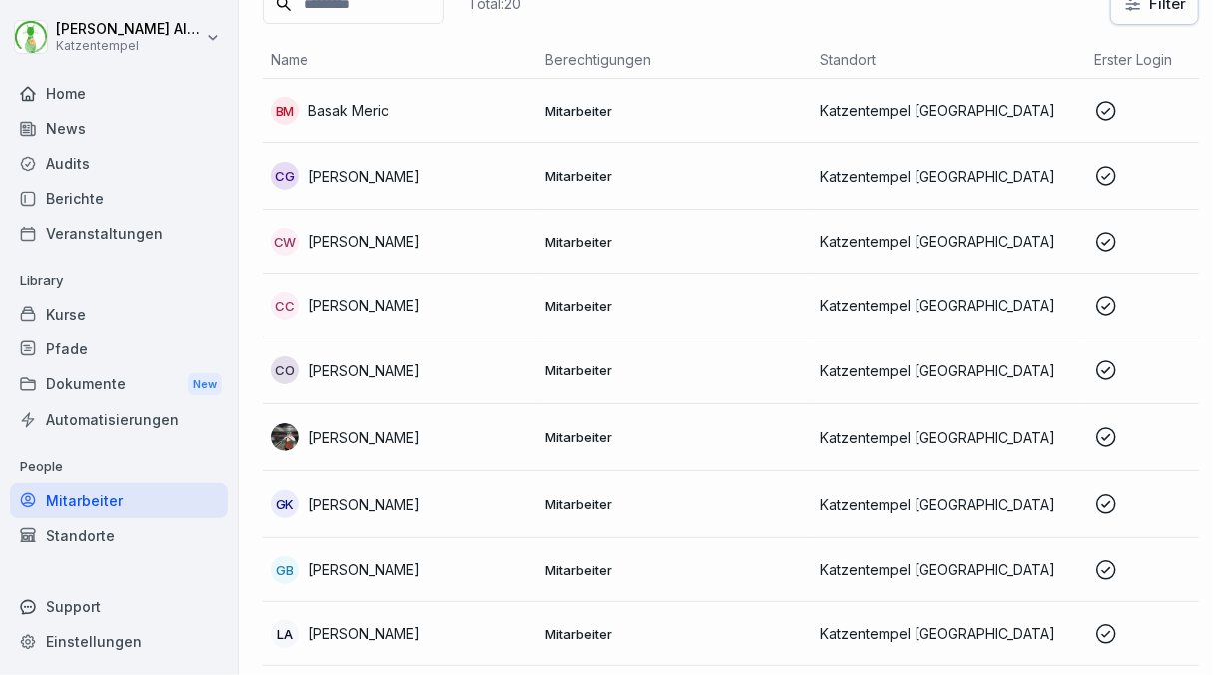
click at [233, 247] on div at bounding box center [611, 337] width 1223 height 675
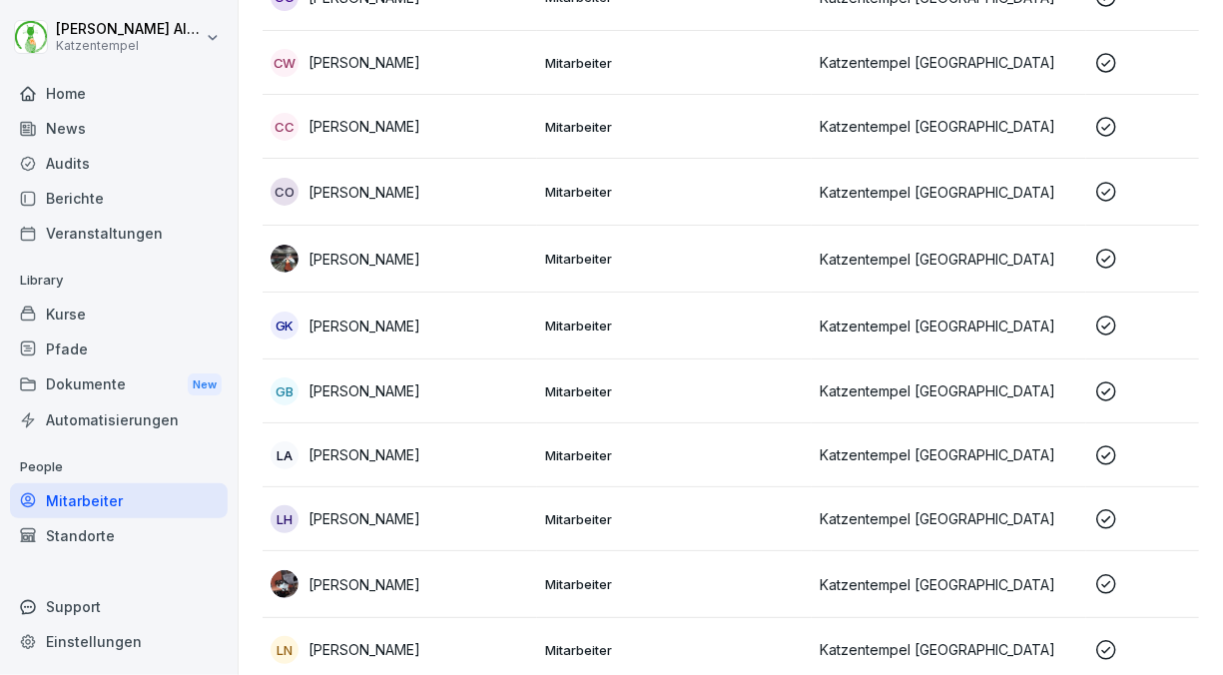
click at [456, 400] on div "GB [PERSON_NAME]" at bounding box center [400, 391] width 259 height 28
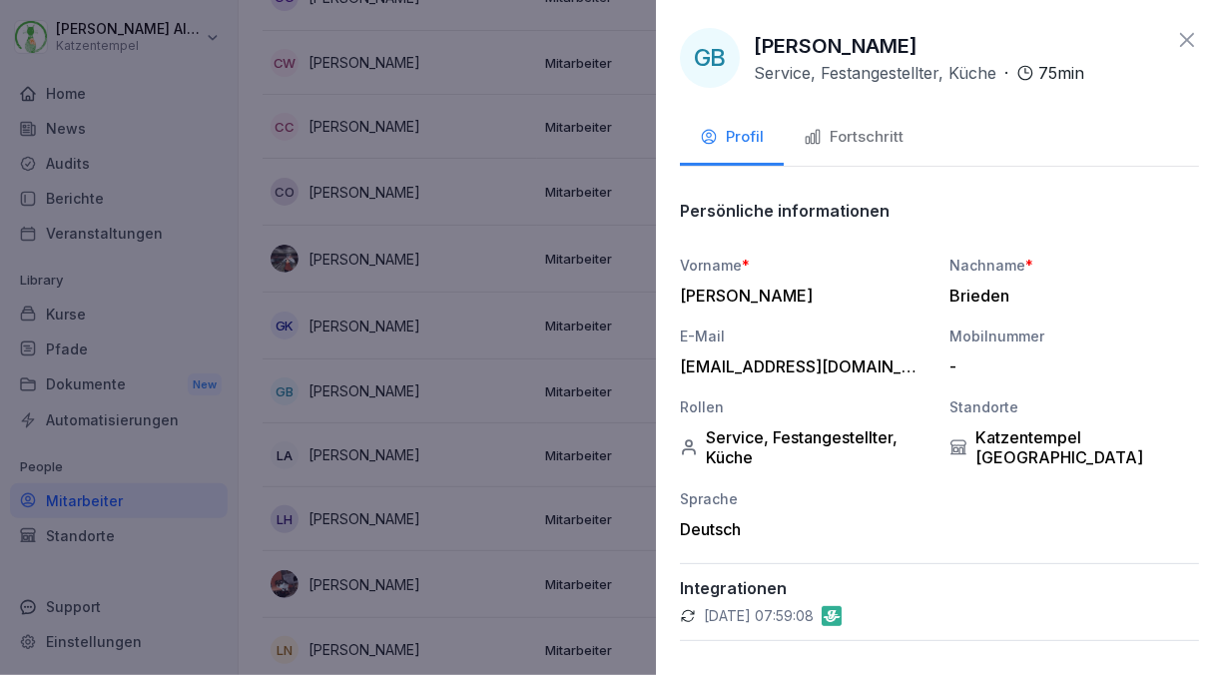
click at [836, 141] on div "Fortschritt" at bounding box center [854, 137] width 100 height 23
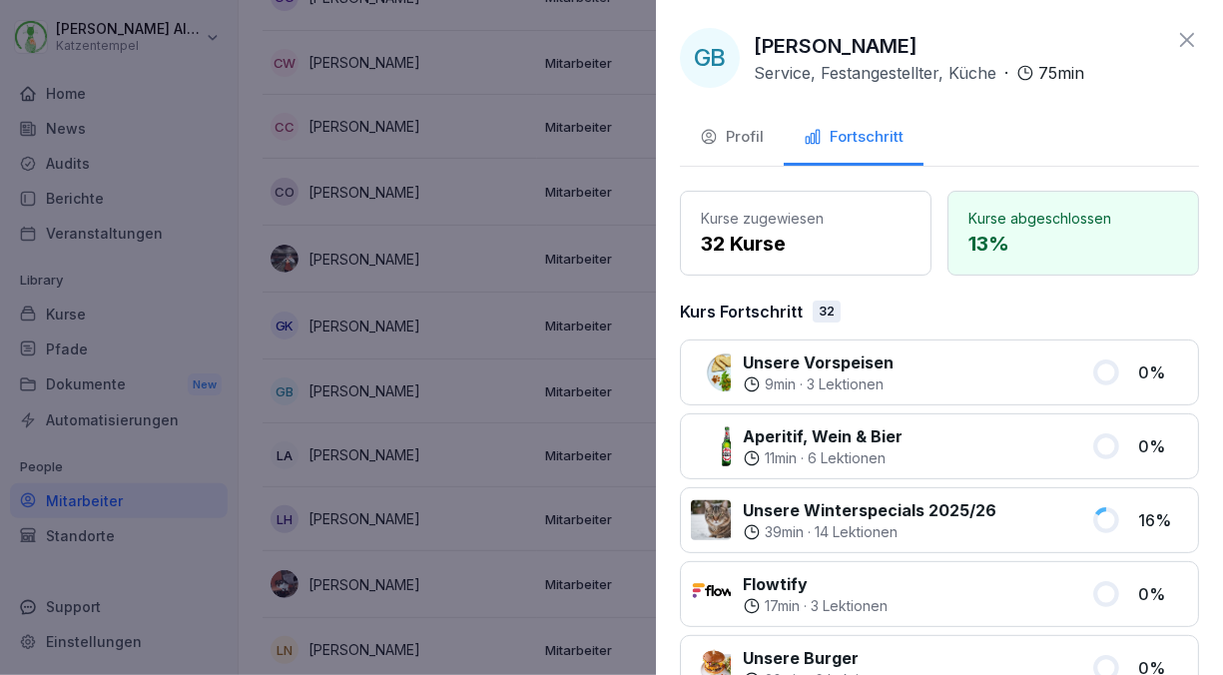
scroll to position [59, 0]
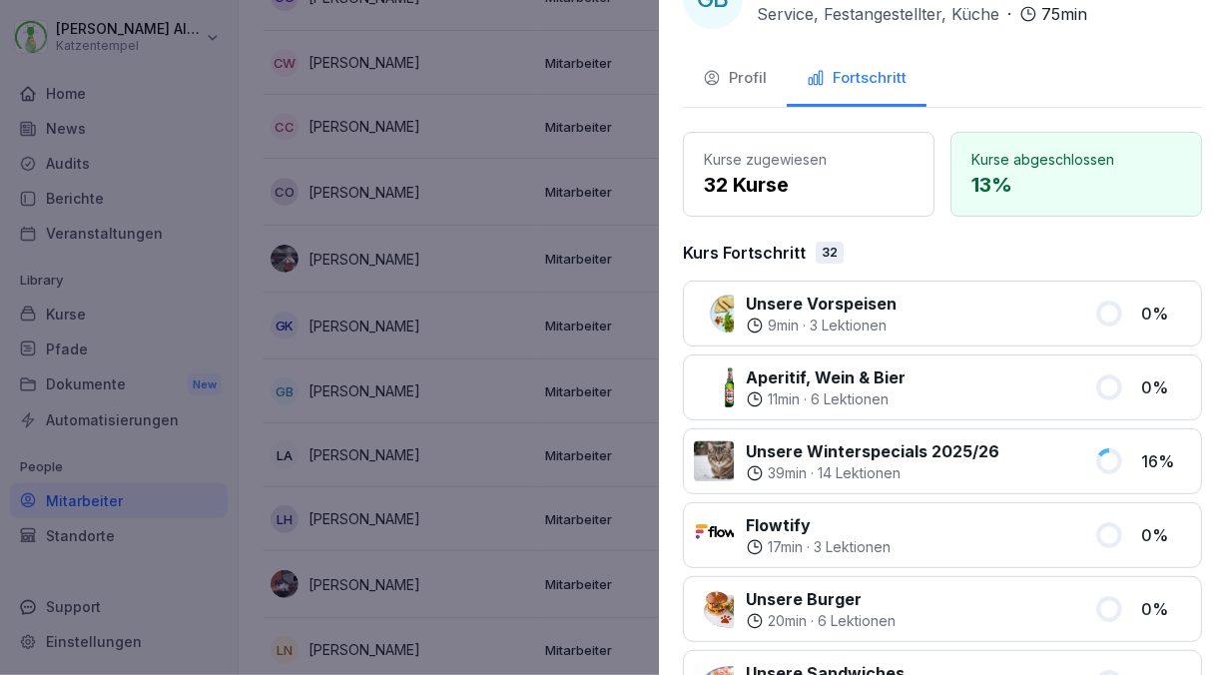
click at [213, 365] on div at bounding box center [611, 337] width 1223 height 675
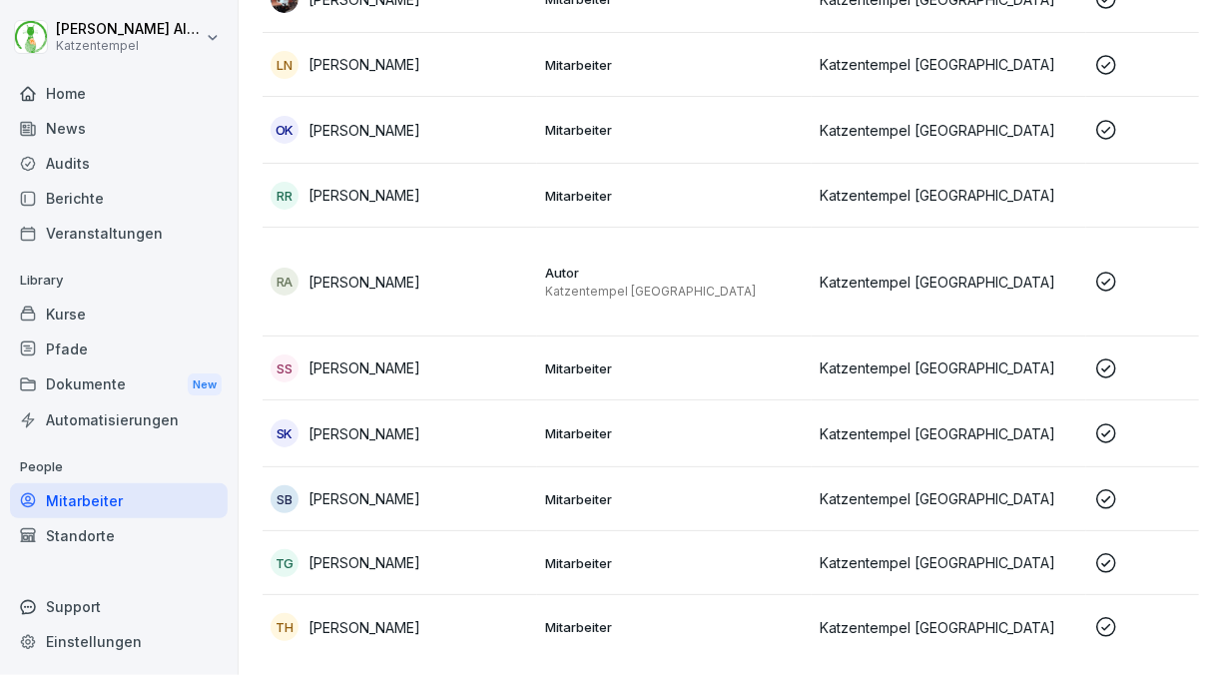
scroll to position [932, 0]
click at [340, 400] on td "SK [PERSON_NAME]" at bounding box center [400, 433] width 275 height 67
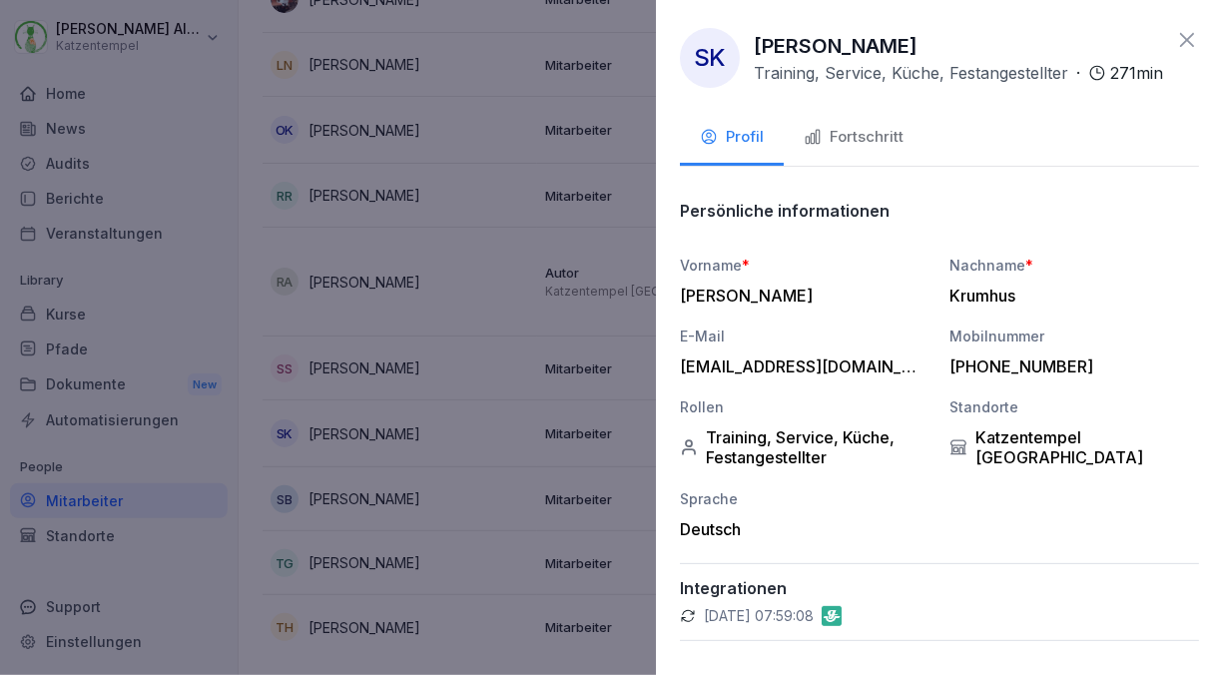
click at [853, 166] on button "Fortschritt" at bounding box center [854, 139] width 140 height 54
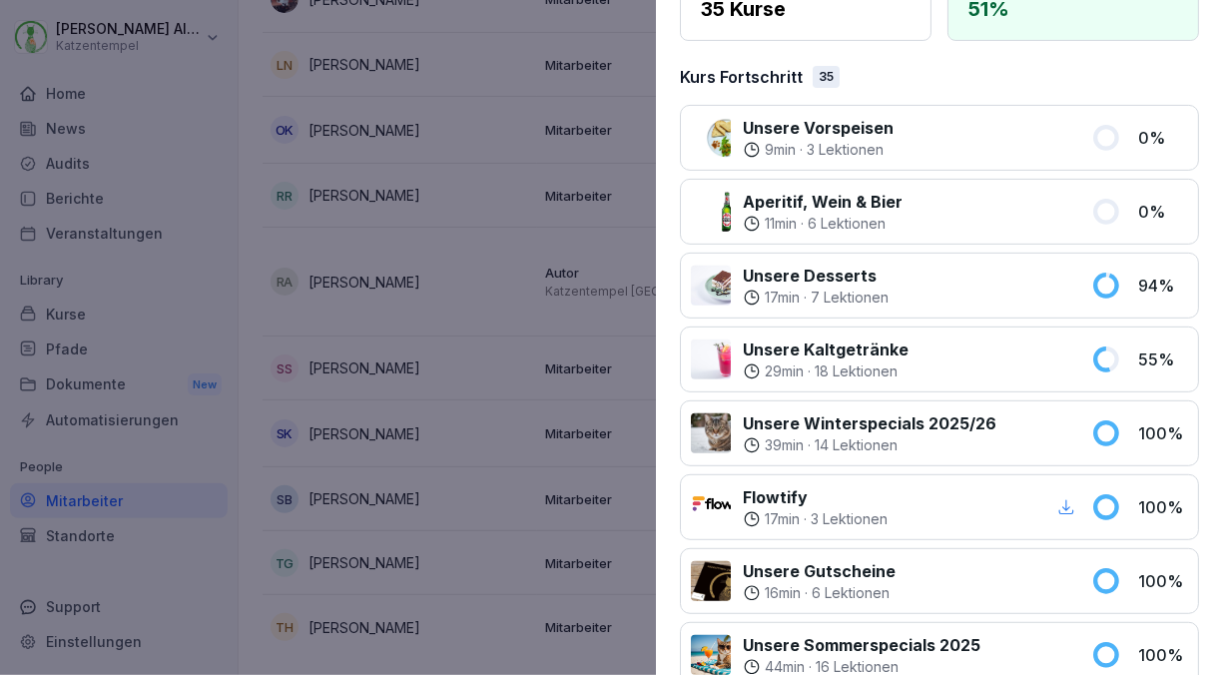
scroll to position [234, 0]
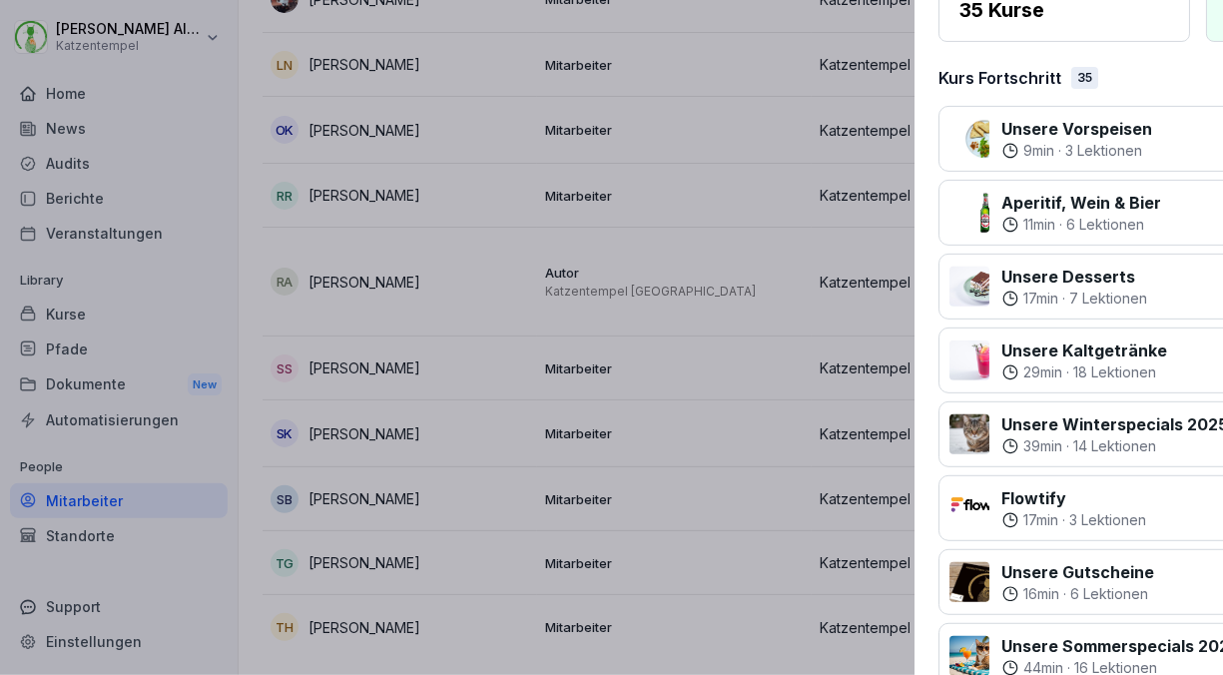
click at [254, 192] on div at bounding box center [611, 337] width 1223 height 675
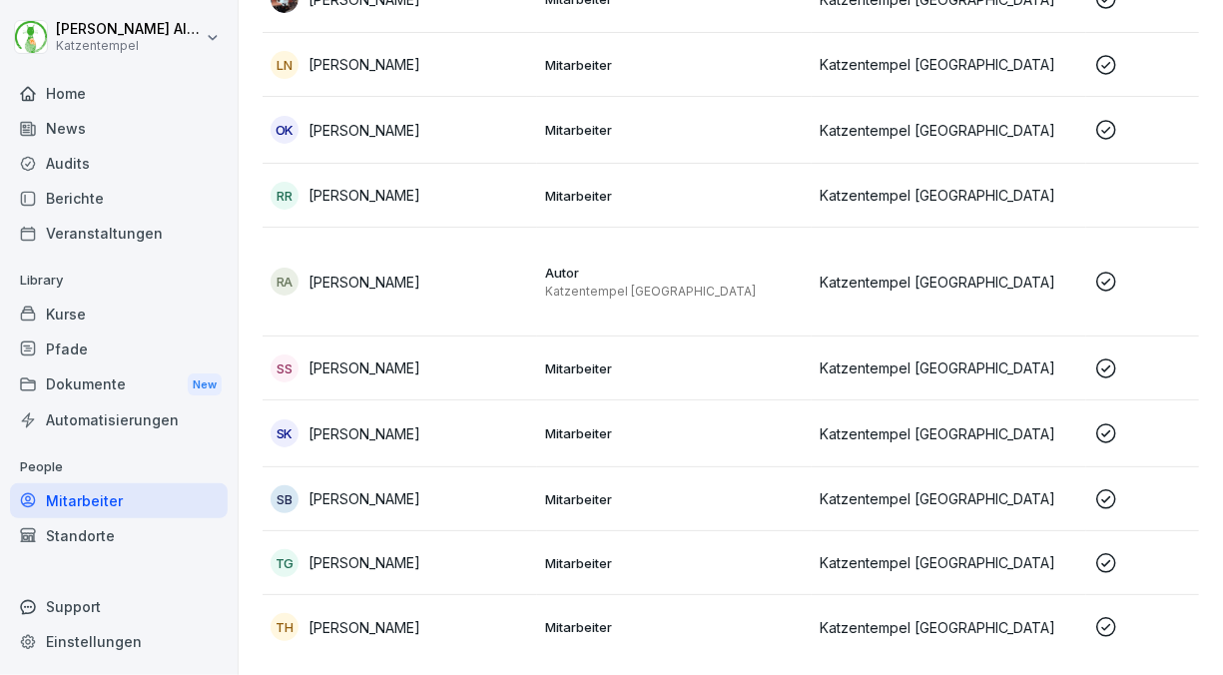
click at [388, 552] on p "[PERSON_NAME]" at bounding box center [364, 562] width 112 height 21
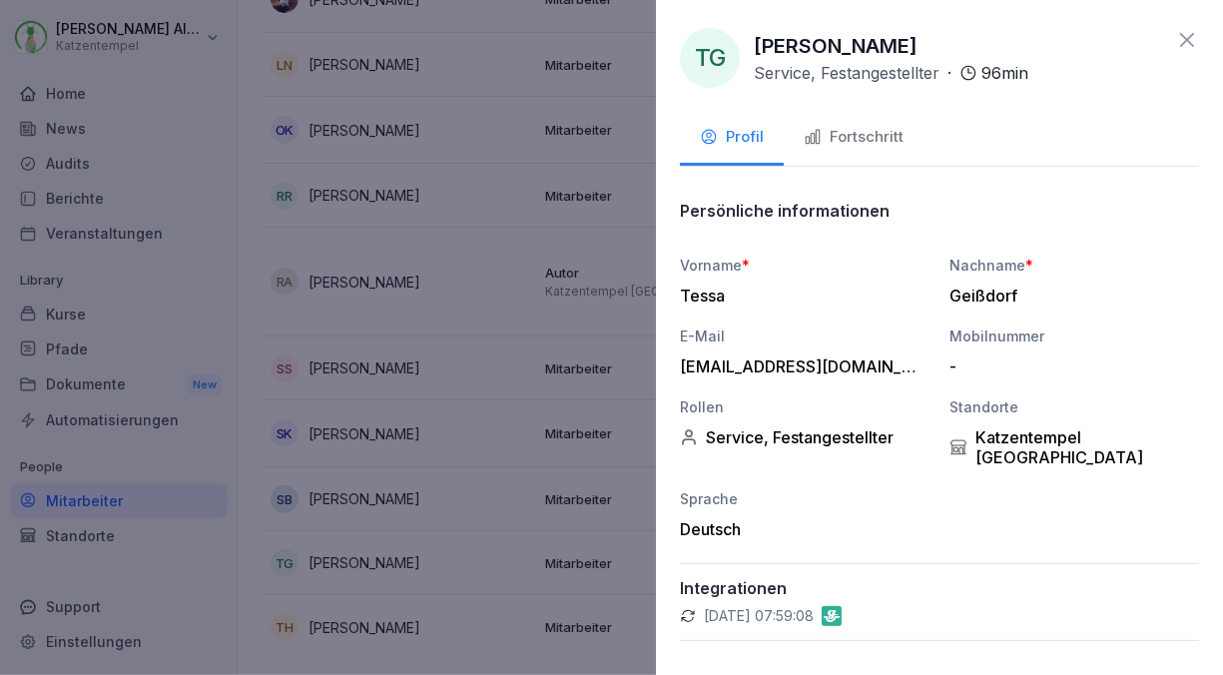
click at [828, 152] on button "Fortschritt" at bounding box center [854, 139] width 140 height 54
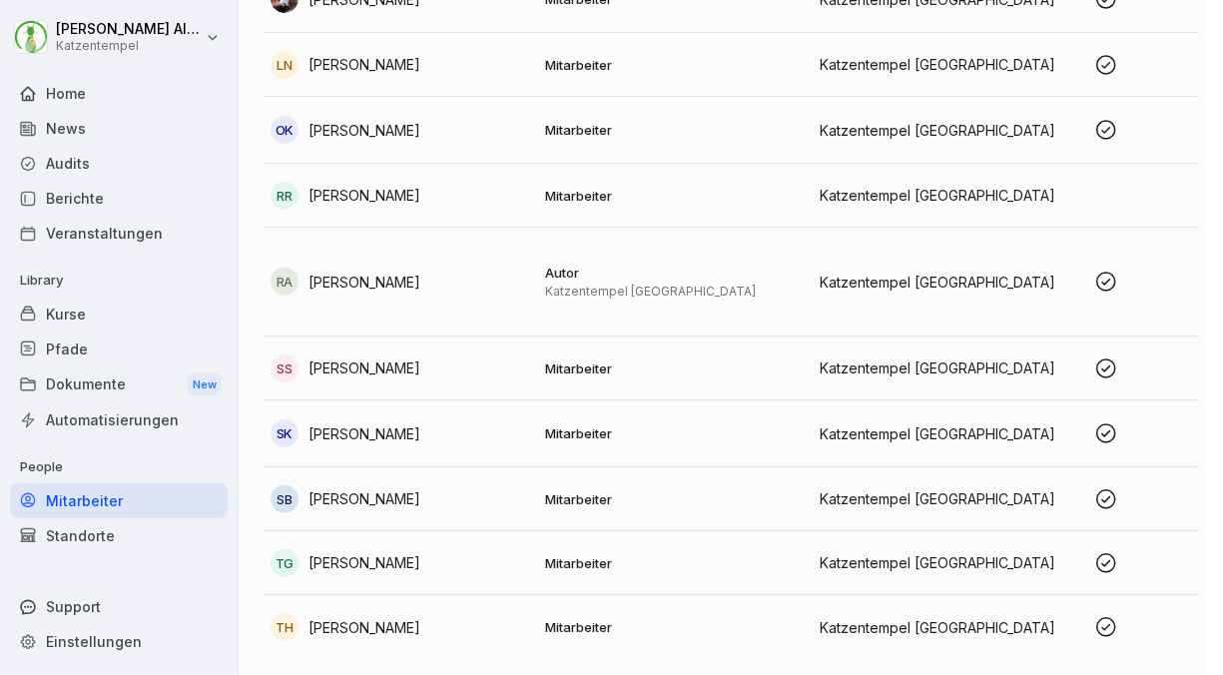
click at [461, 463] on div at bounding box center [611, 337] width 1223 height 675
click at [461, 485] on div "SB Sienna Butt" at bounding box center [400, 499] width 259 height 28
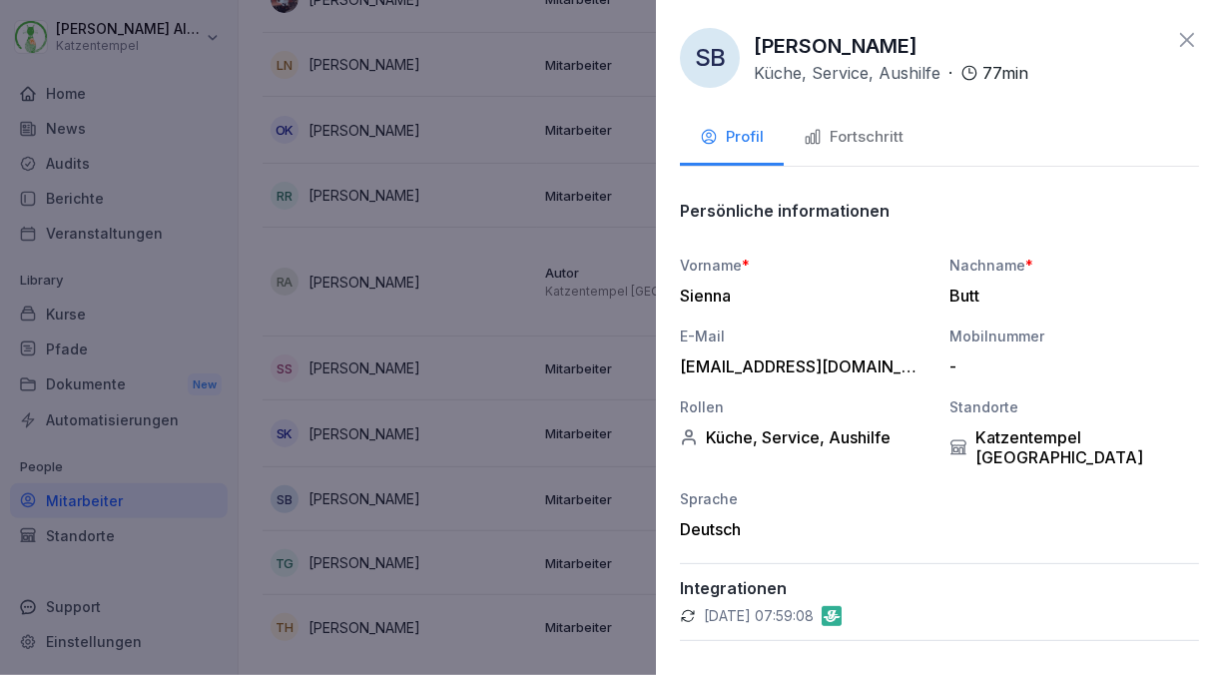
click at [854, 142] on div "Fortschritt" at bounding box center [854, 137] width 100 height 23
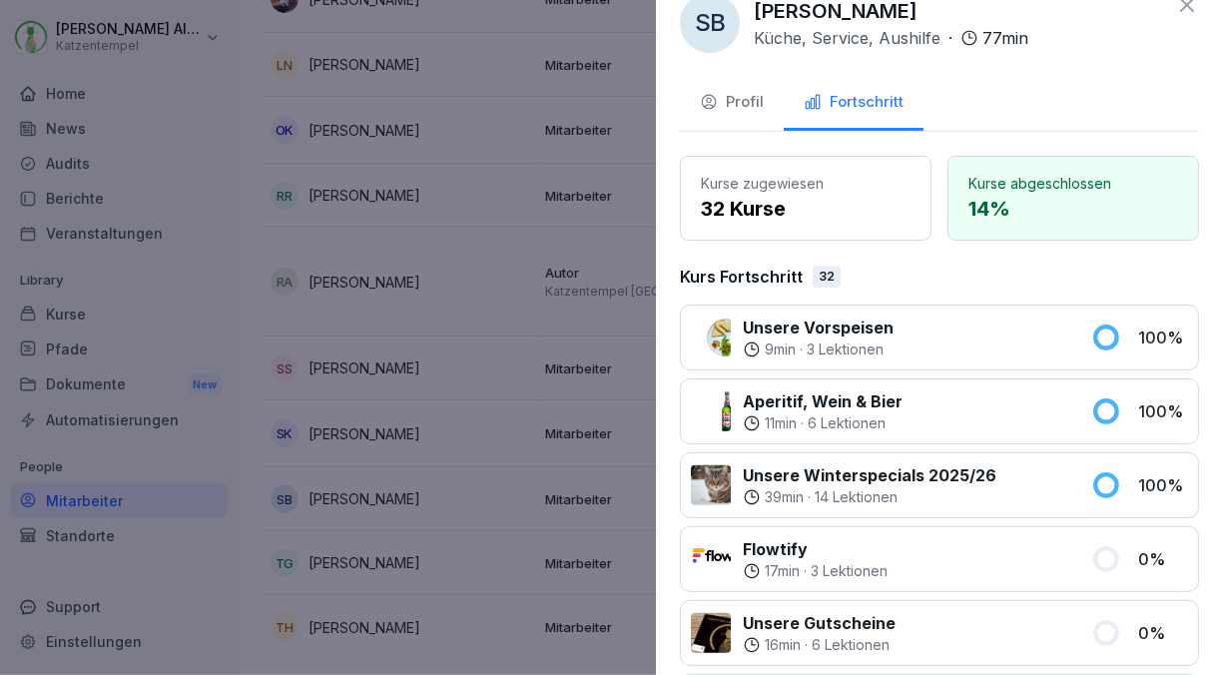
scroll to position [36, 0]
